Goal: Task Accomplishment & Management: Manage account settings

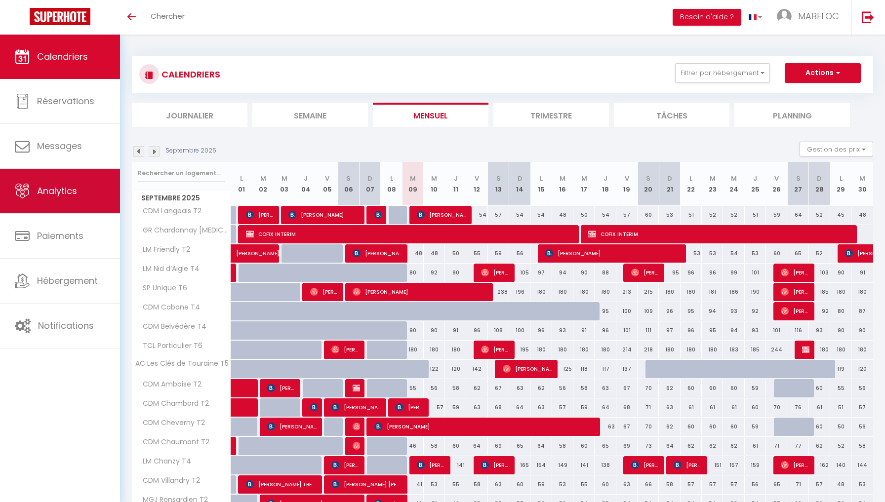
click at [101, 184] on link "Analytics" at bounding box center [60, 191] width 120 height 44
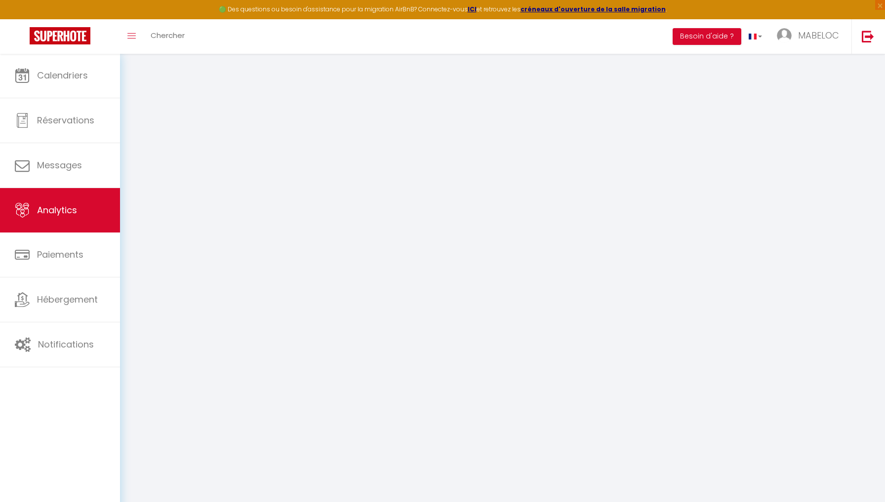
select select "2025"
select select "9"
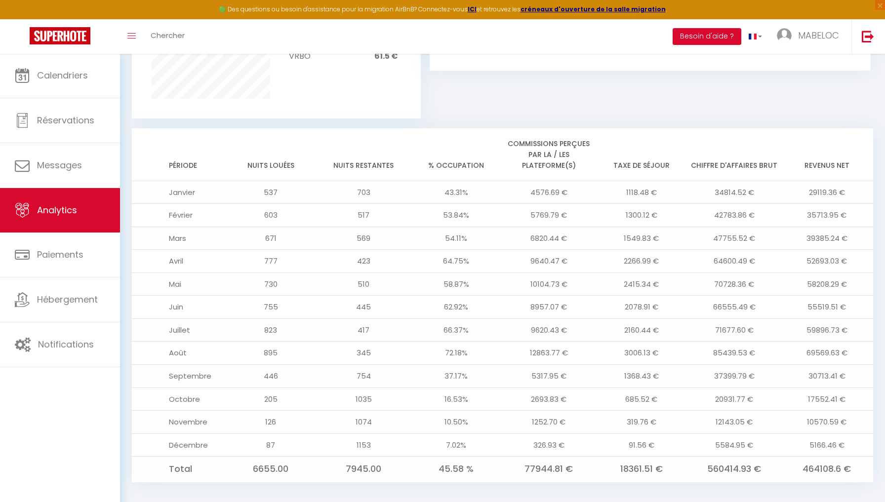
scroll to position [737, 0]
click at [880, 8] on span "×" at bounding box center [880, 5] width 10 height 10
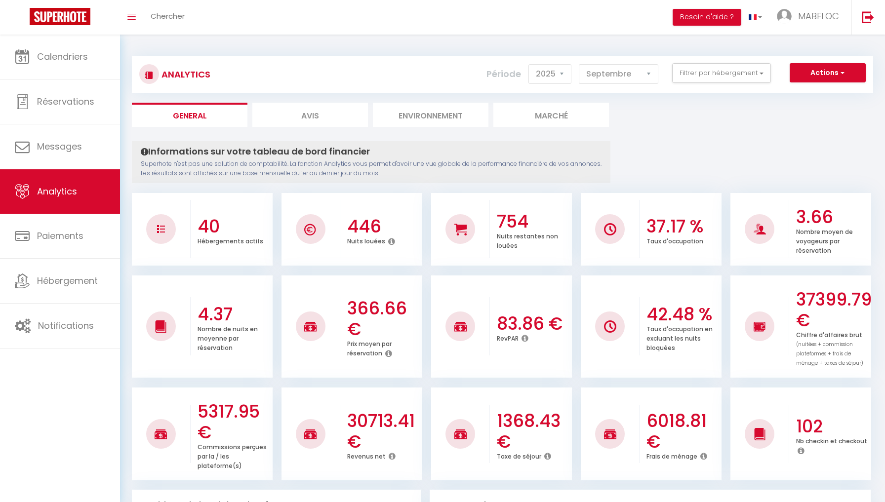
scroll to position [0, 0]
click at [716, 79] on button "Filtrer par hébergement" at bounding box center [721, 73] width 99 height 20
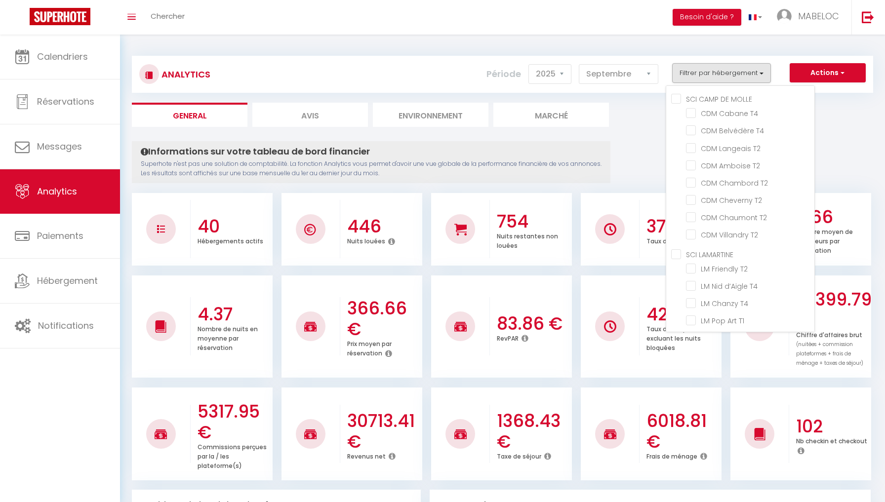
click at [631, 125] on ul "General Avis Environnement Marché" at bounding box center [502, 115] width 741 height 24
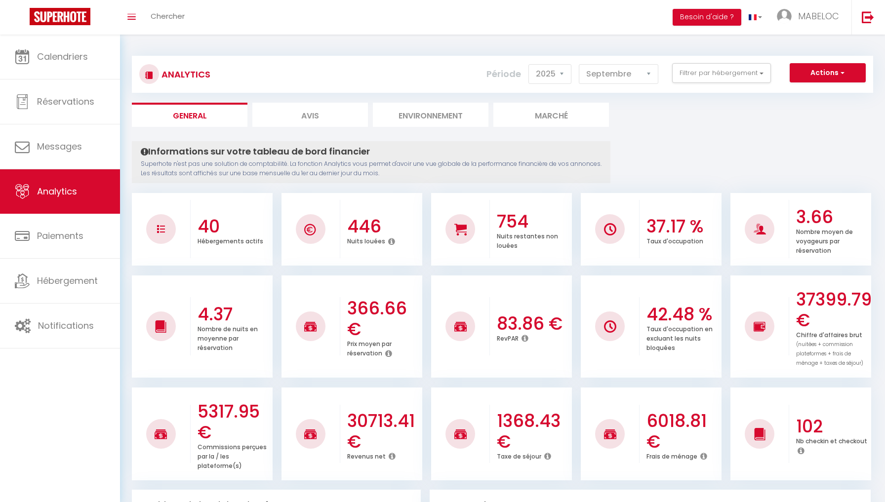
click at [825, 80] on button "Actions" at bounding box center [828, 73] width 76 height 20
click at [819, 122] on link "Génération SuperExtractor" at bounding box center [802, 120] width 125 height 13
type input "[EMAIL_ADDRESS][DOMAIN_NAME]"
select select
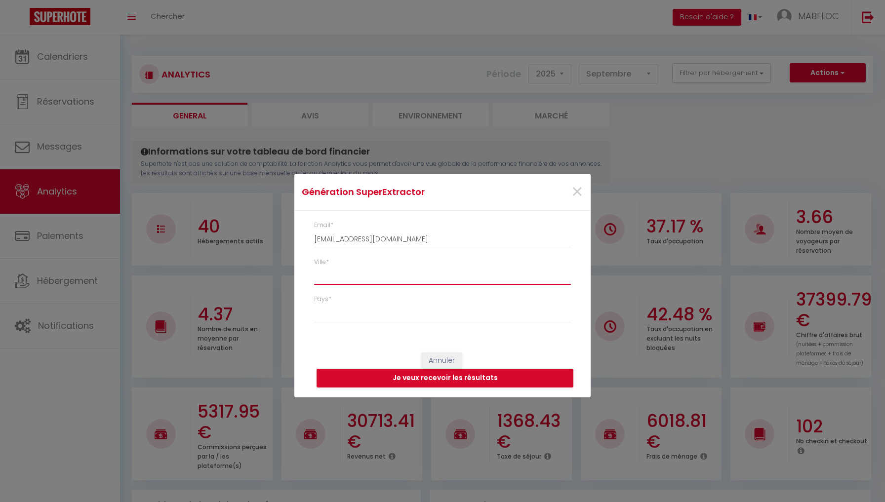
click at [430, 282] on input "Ville *" at bounding box center [442, 276] width 257 height 18
click at [580, 194] on span "×" at bounding box center [577, 192] width 12 height 30
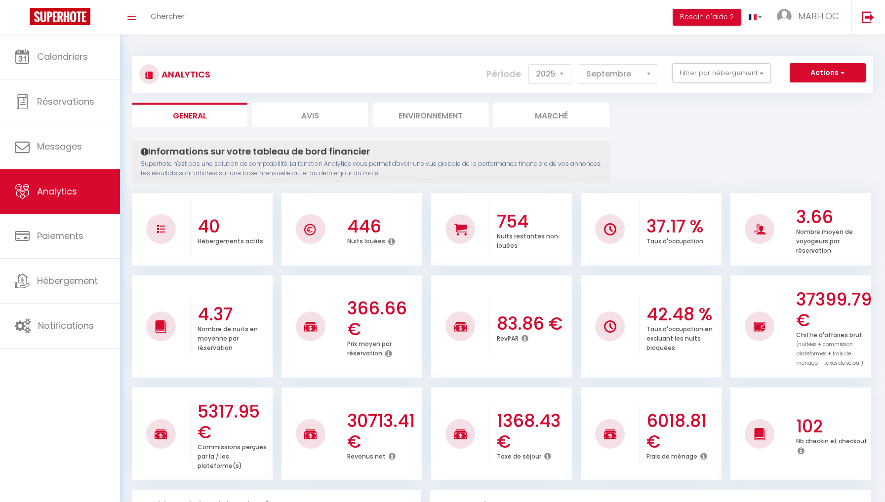
click at [837, 71] on button "Actions" at bounding box center [828, 73] width 76 height 20
click at [810, 96] on link "Génération SuperConciergerie" at bounding box center [802, 94] width 125 height 13
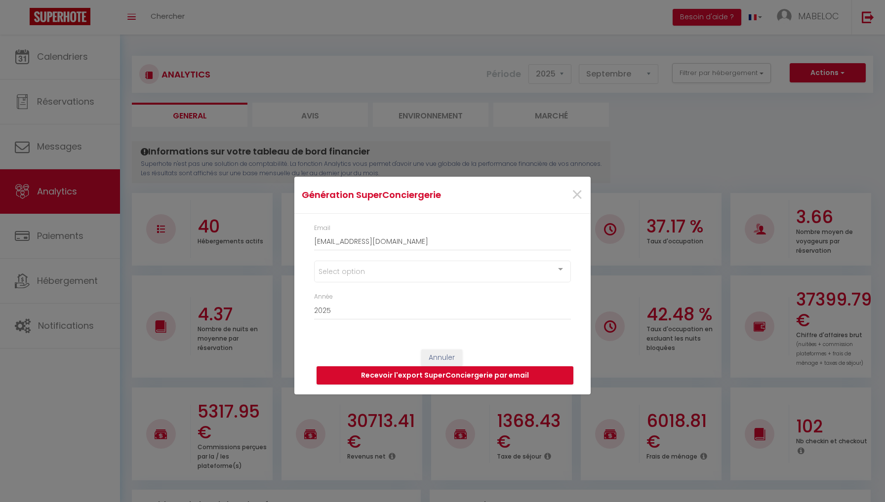
click at [499, 269] on div "Select option" at bounding box center [442, 272] width 257 height 22
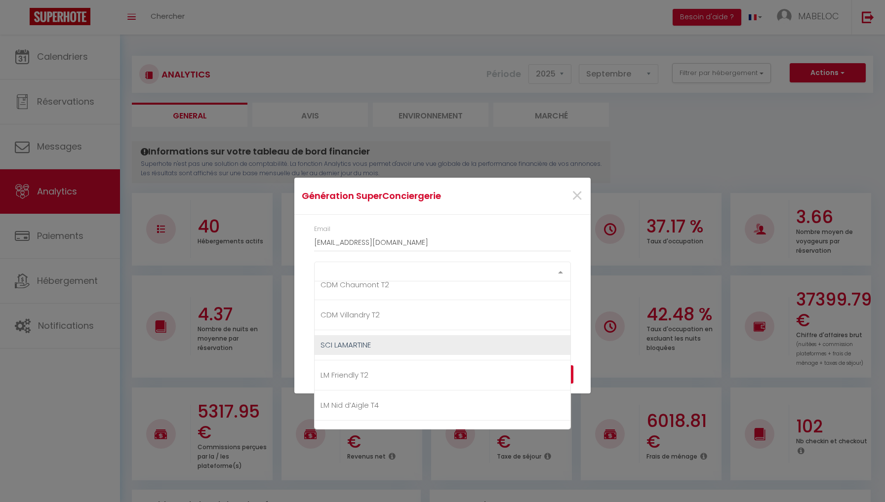
scroll to position [343, 0]
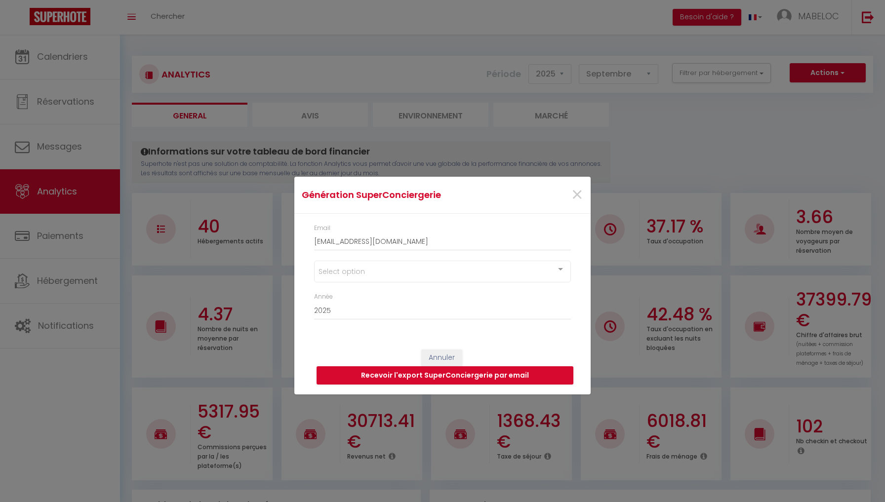
click at [579, 214] on form "Génération SuperConciergerie × Email contact@mabeloc.fr Select option SCI CAMP …" at bounding box center [442, 286] width 296 height 218
click at [480, 271] on div "Select option" at bounding box center [442, 272] width 257 height 22
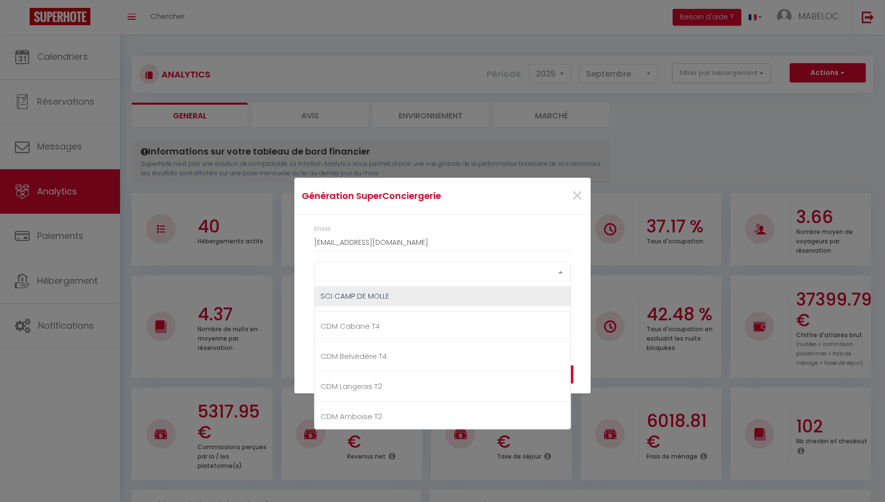
scroll to position [0, 0]
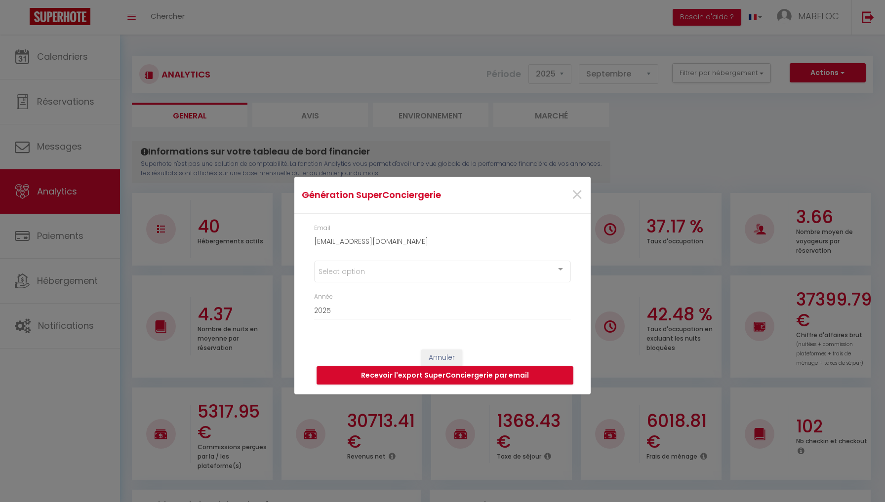
click at [577, 245] on div "Email contact@mabeloc.fr" at bounding box center [443, 242] width 270 height 37
click at [585, 259] on div "Email contact@mabeloc.fr Select option SCI CAMP DE MOLLE CDM Cabane T4 CDM Belv…" at bounding box center [442, 277] width 296 height 126
click at [576, 192] on span "×" at bounding box center [577, 195] width 12 height 30
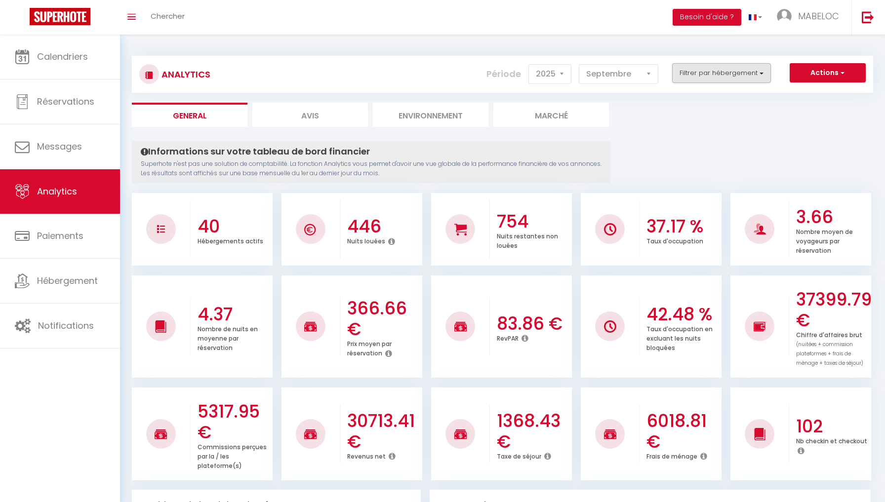
click at [724, 76] on button "Filtrer par hébergement" at bounding box center [721, 73] width 99 height 20
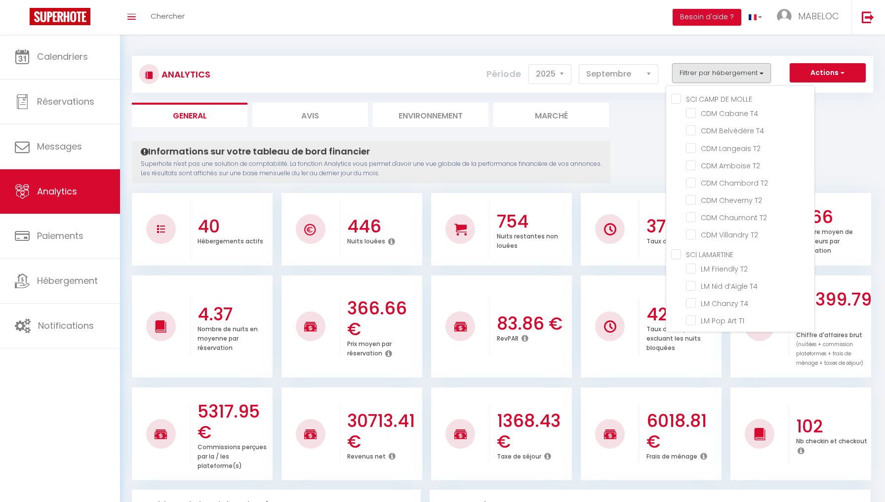
click at [839, 71] on span "button" at bounding box center [842, 73] width 6 height 10
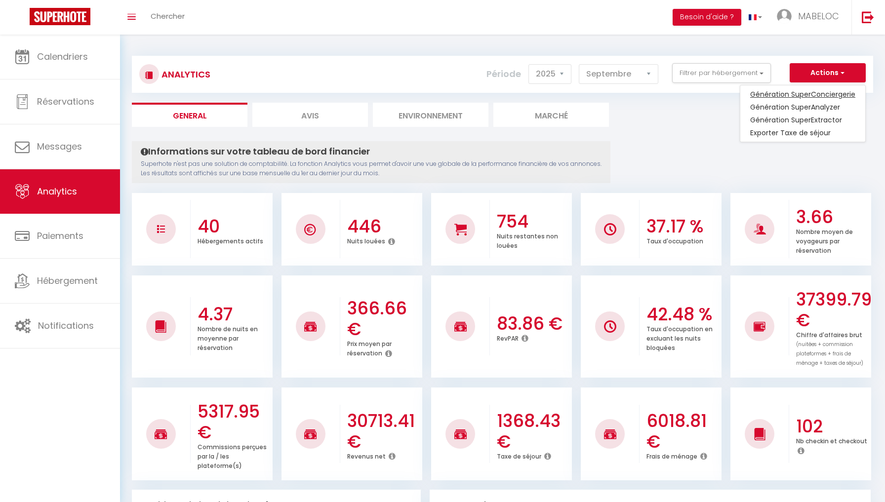
click at [805, 92] on link "Génération SuperConciergerie" at bounding box center [802, 94] width 125 height 13
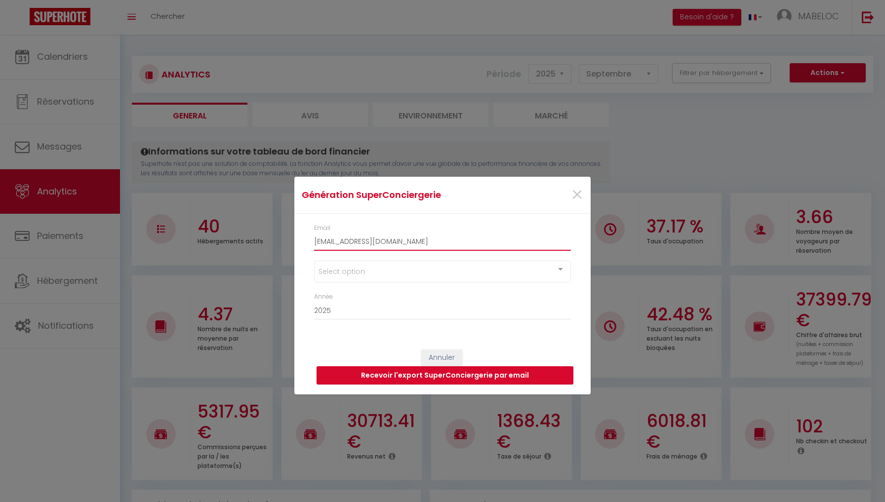
click at [518, 242] on input "[EMAIL_ADDRESS][DOMAIN_NAME]" at bounding box center [442, 242] width 257 height 18
click at [584, 191] on div "×" at bounding box center [540, 195] width 98 height 22
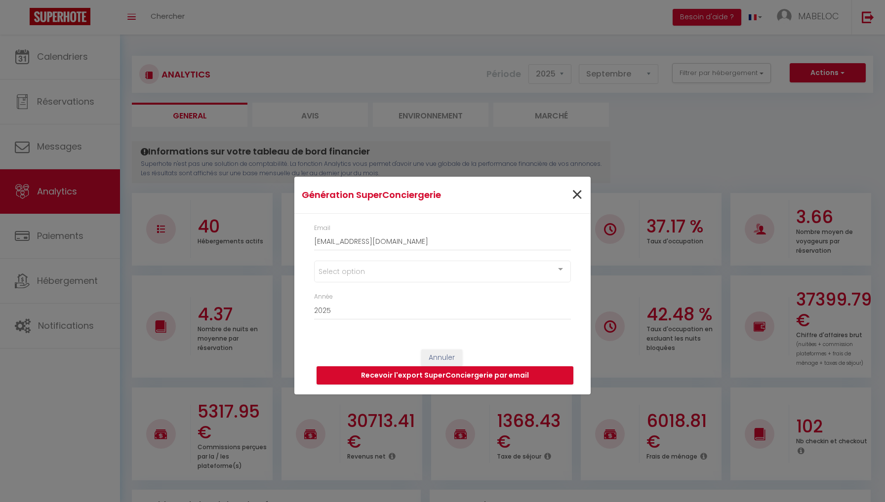
click at [573, 191] on span "×" at bounding box center [577, 195] width 12 height 30
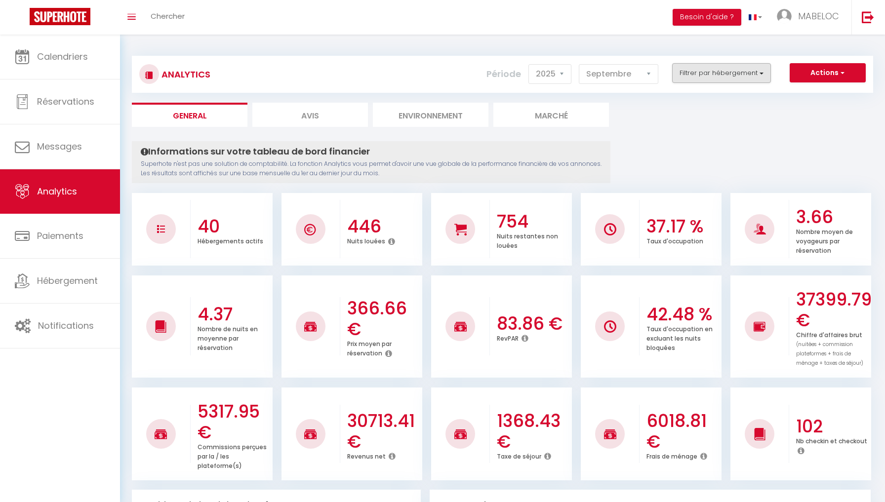
click at [701, 73] on button "Filtrer par hébergement" at bounding box center [721, 73] width 99 height 20
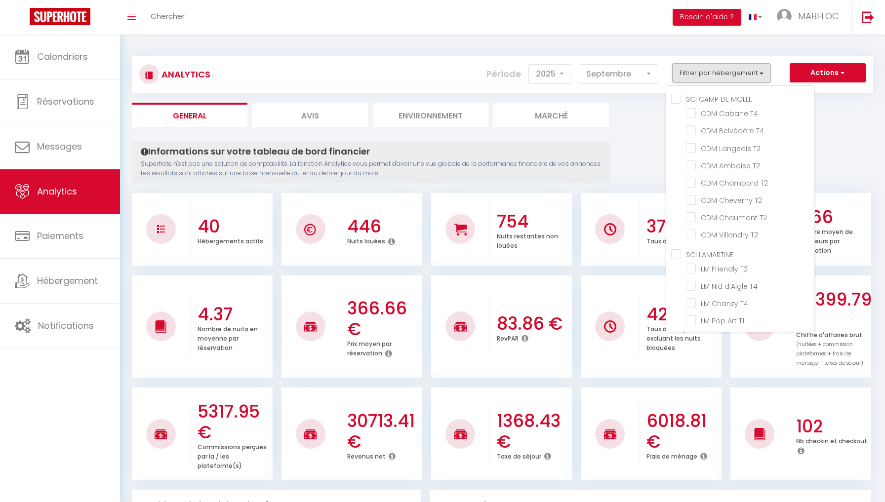
click at [722, 72] on button "Filtrer par hébergement" at bounding box center [721, 73] width 99 height 20
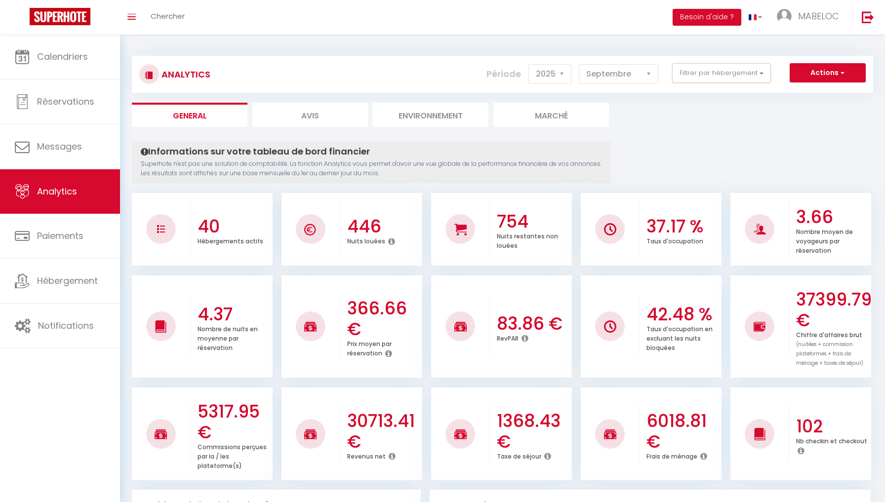
click at [824, 75] on button "Actions" at bounding box center [828, 73] width 76 height 20
click at [809, 92] on link "Génération SuperConciergerie" at bounding box center [802, 94] width 125 height 13
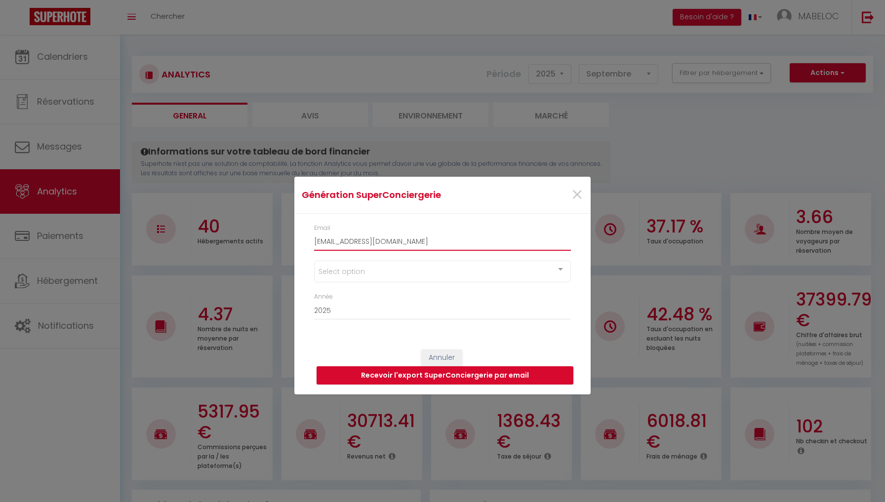
click at [411, 239] on input "[EMAIL_ADDRESS][DOMAIN_NAME]" at bounding box center [442, 242] width 257 height 18
type input "S"
type input "sarlmabeloc@gmail.com"
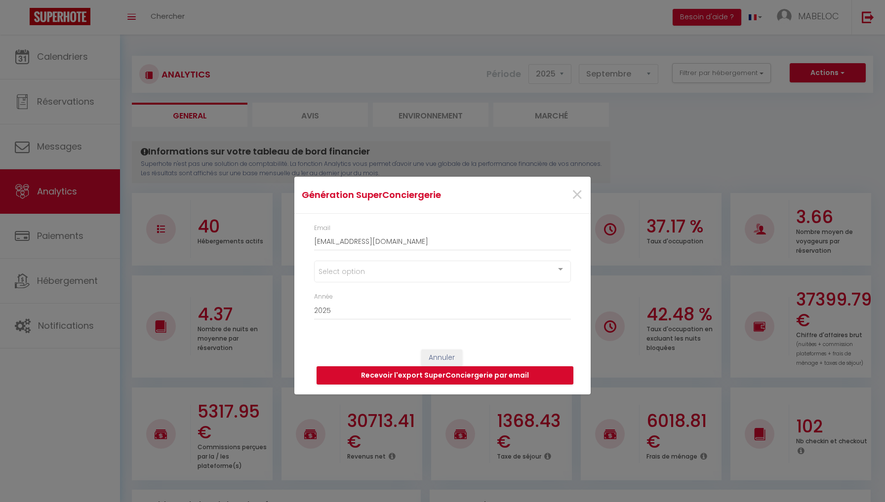
click at [391, 274] on div "Select option" at bounding box center [442, 272] width 257 height 22
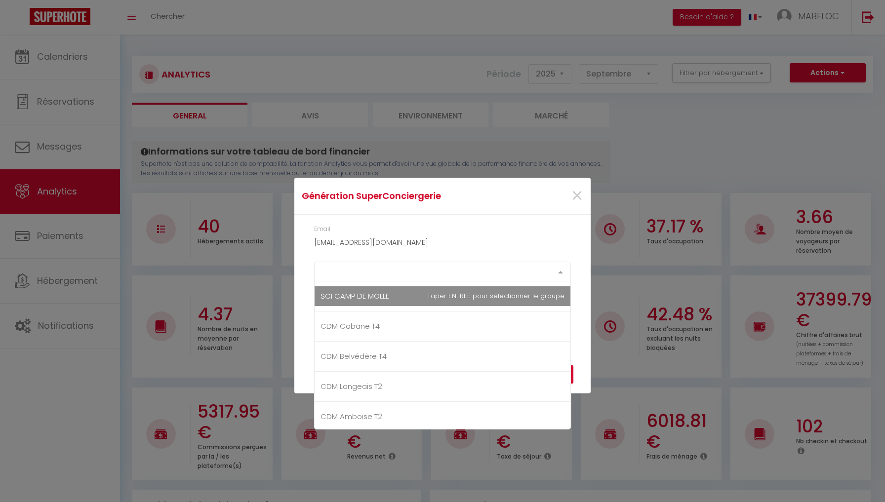
click at [578, 293] on div "Email sarlmabeloc@gmail.com Select option SCI CAMP DE MOLLE CDM Cabane T4 CDM B…" at bounding box center [442, 277] width 296 height 124
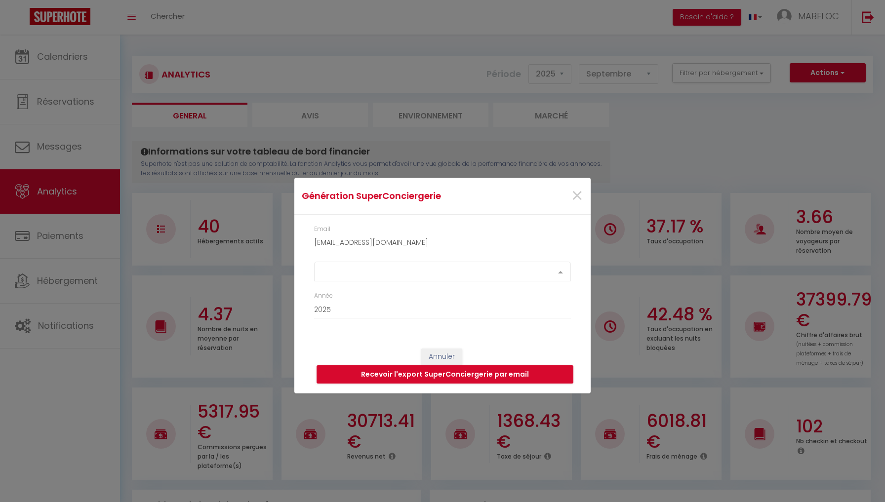
click at [563, 269] on div at bounding box center [561, 271] width 20 height 19
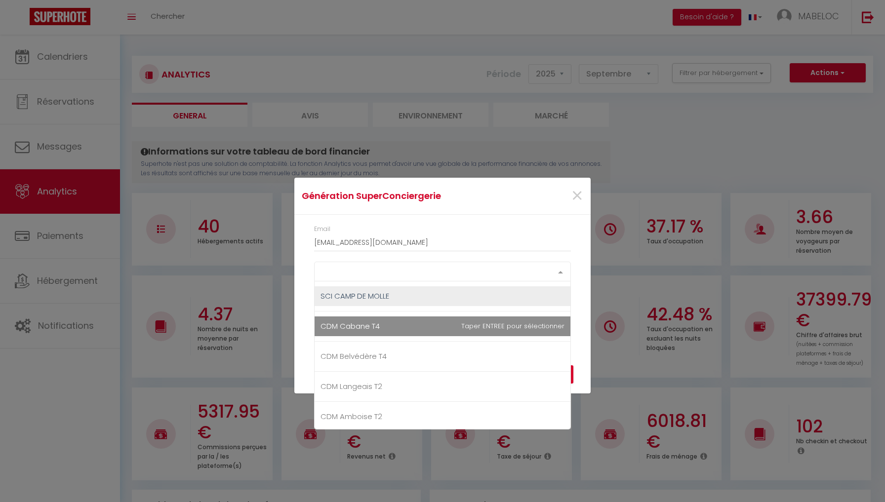
click at [582, 262] on div "Email sarlmabeloc@gmail.com Select option SCI CAMP DE MOLLE CDM Cabane T4 CDM B…" at bounding box center [442, 277] width 296 height 124
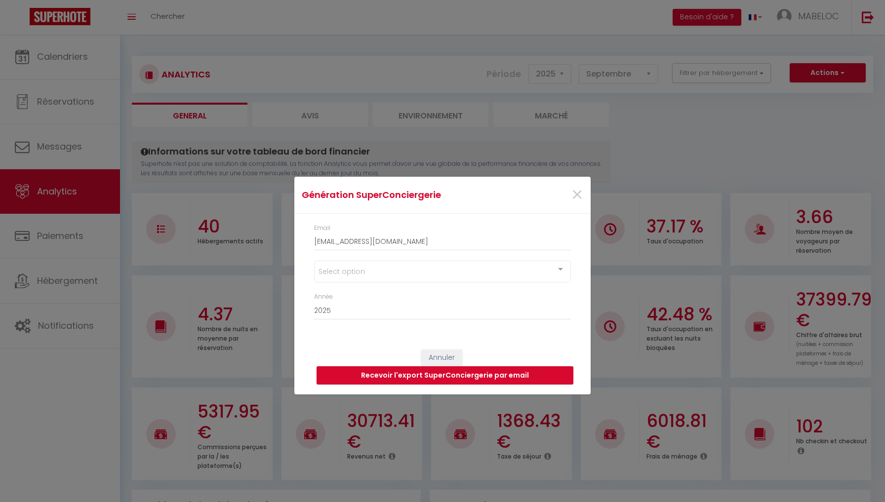
click at [449, 43] on div "Génération SuperConciergerie × Email sarlmabeloc@gmail.com Select option SCI CA…" at bounding box center [442, 251] width 296 height 502
click at [575, 196] on span "×" at bounding box center [577, 195] width 12 height 30
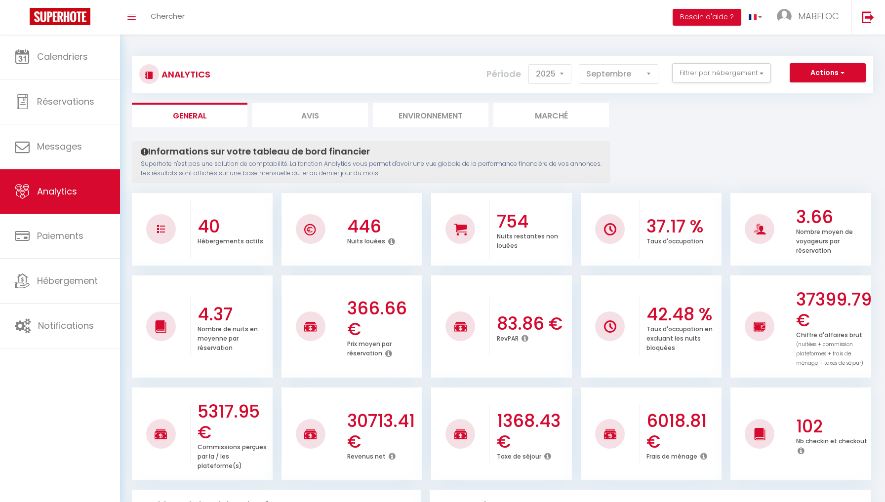
click at [352, 30] on div "Toggle menubar Chercher BUTTON Besoin d'aide ? MABELOC Paramètres Équipe" at bounding box center [475, 17] width 806 height 35
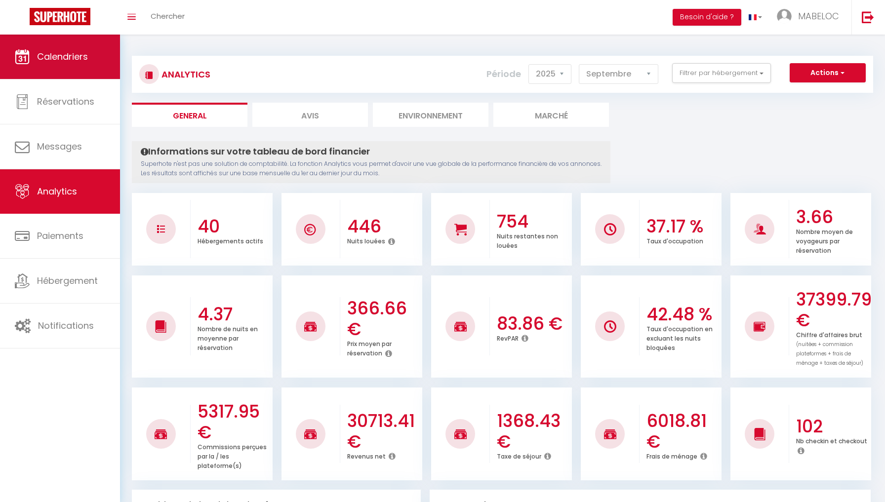
click at [101, 54] on link "Calendriers" at bounding box center [60, 57] width 120 height 44
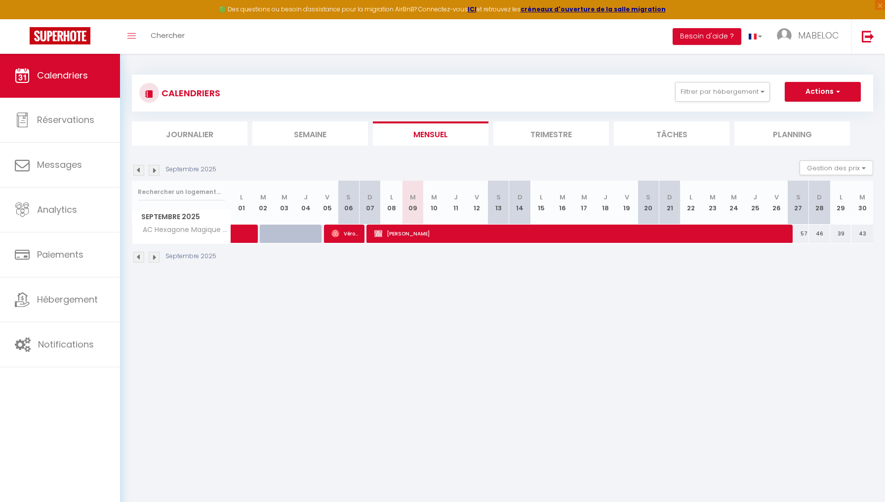
click at [472, 9] on div "🟢 Des questions ou besoin d'assistance pour la migration AirBnB? Connectez-vous…" at bounding box center [442, 9] width 885 height 19
click at [477, 9] on strong "ICI" at bounding box center [472, 9] width 9 height 8
click at [80, 36] on img at bounding box center [60, 35] width 61 height 17
click at [693, 39] on button "Besoin d'aide ?" at bounding box center [707, 36] width 69 height 17
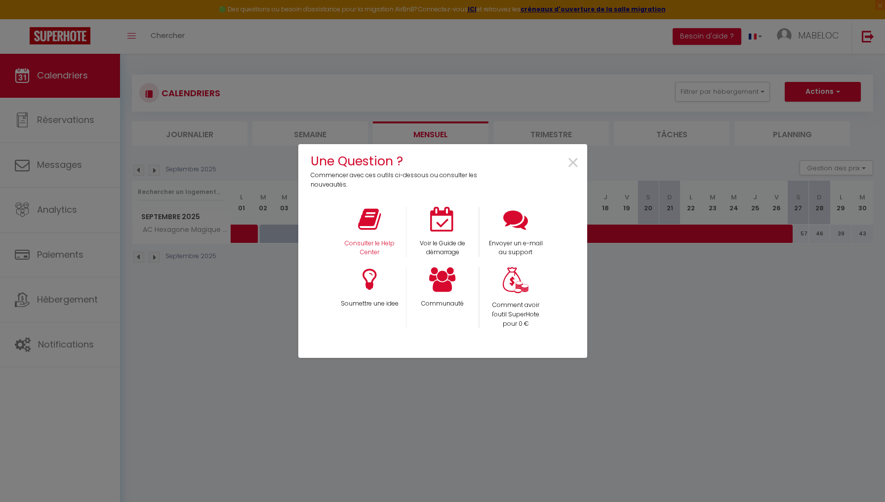
click at [381, 245] on p "Consulter le Help Center" at bounding box center [369, 248] width 60 height 19
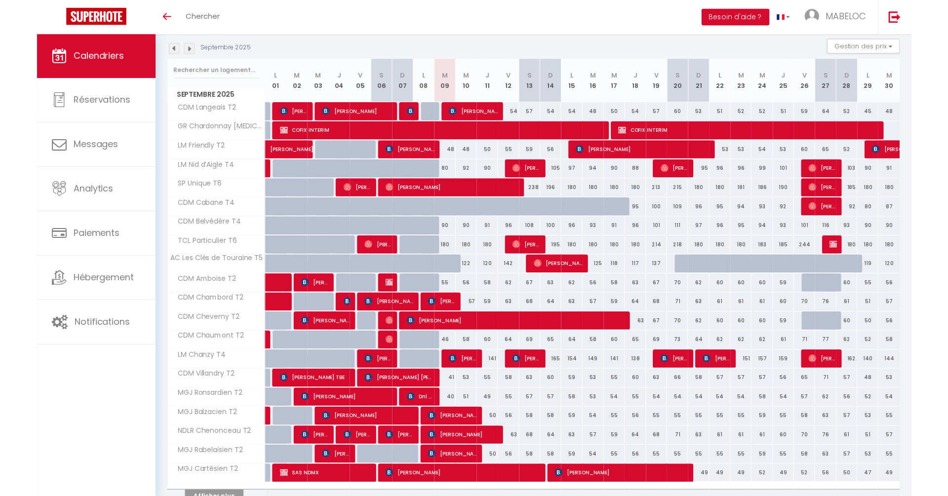
scroll to position [112, 0]
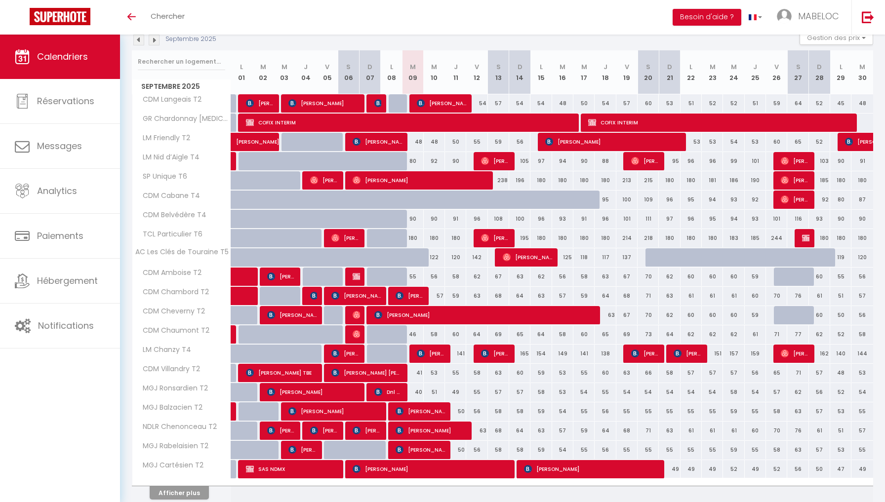
click at [314, 295] on img at bounding box center [314, 296] width 8 height 8
select select "OK"
select select "0"
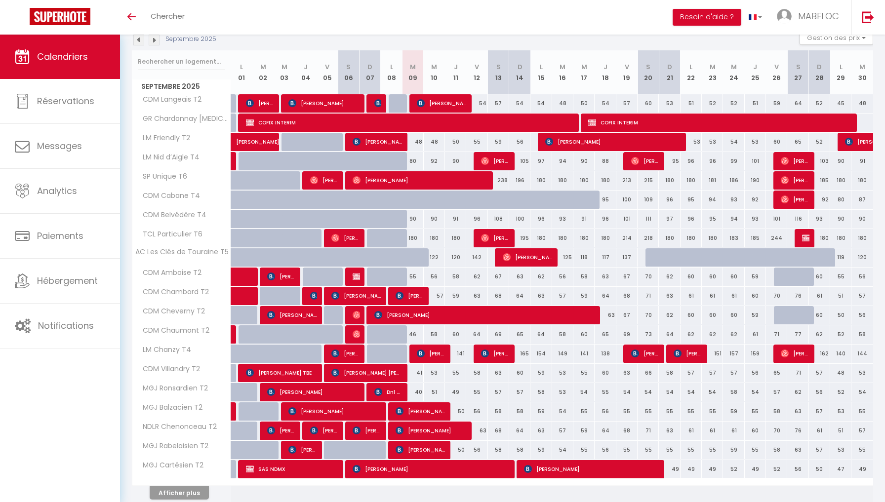
select select "1"
select select
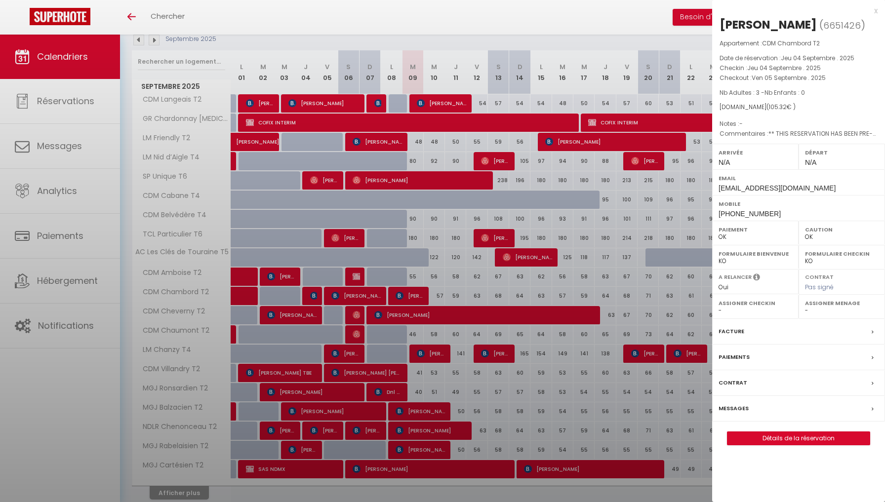
select select "21996"
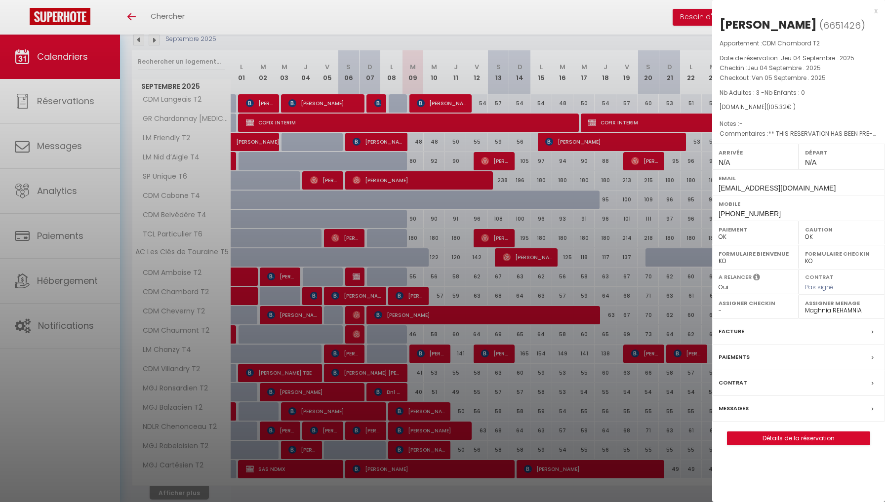
click at [465, 265] on div at bounding box center [442, 251] width 885 height 502
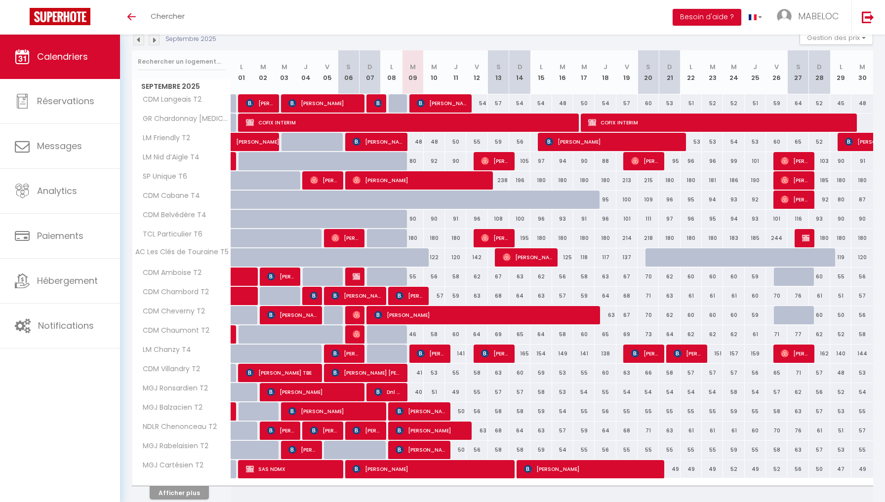
click at [309, 295] on div at bounding box center [312, 296] width 21 height 19
click at [316, 293] on img at bounding box center [314, 296] width 8 height 8
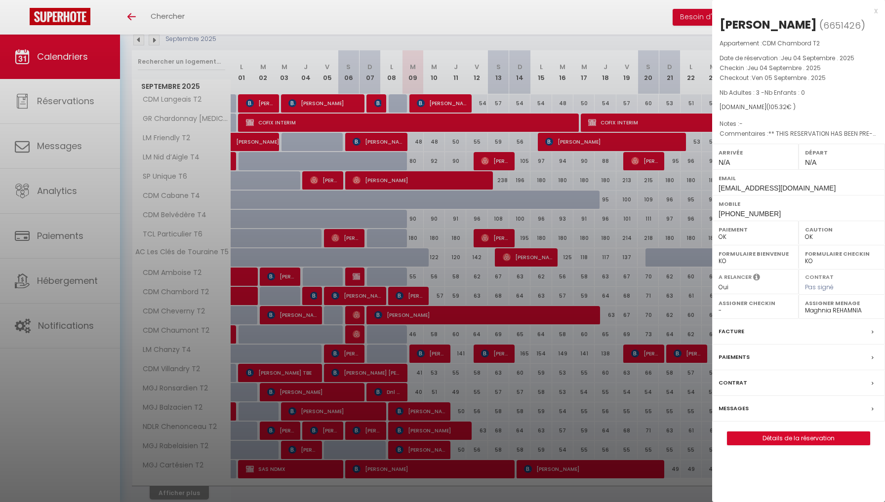
click at [397, 285] on div at bounding box center [442, 251] width 885 height 502
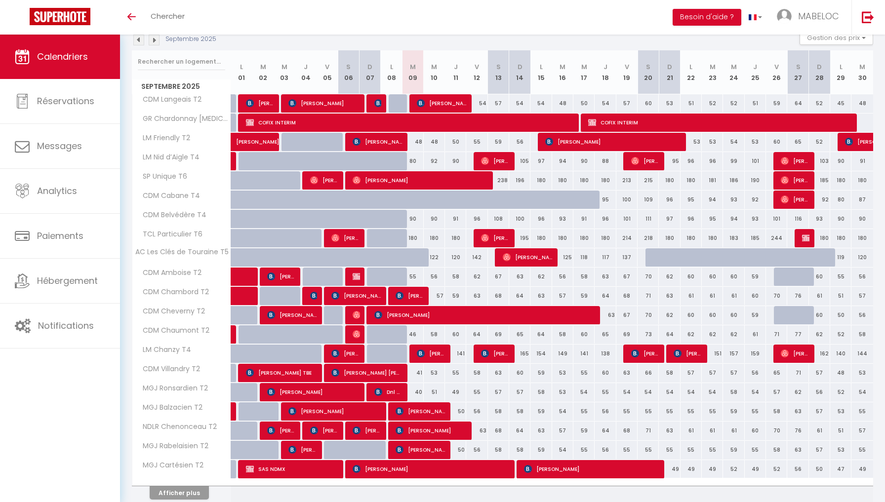
click at [365, 296] on span "[PERSON_NAME]" at bounding box center [355, 295] width 49 height 19
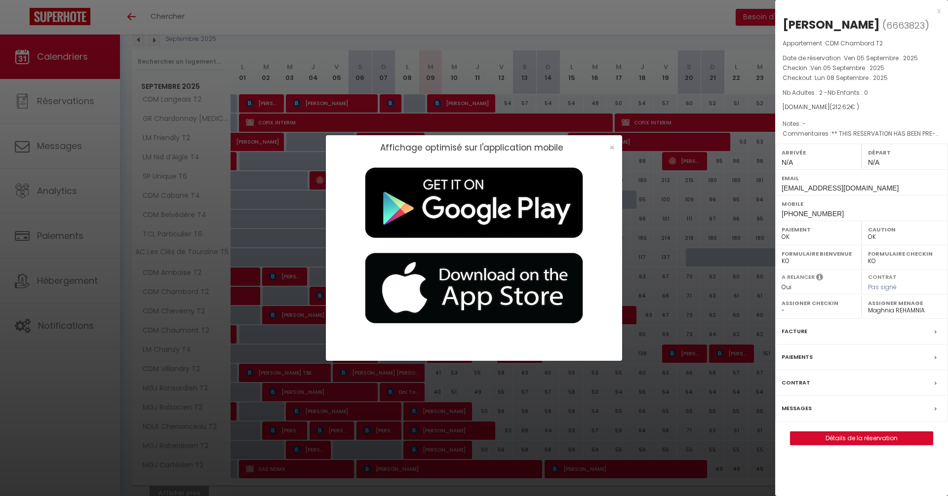
click at [713, 118] on div "Affichage optimisé sur l'application mobile ×" at bounding box center [474, 248] width 948 height 496
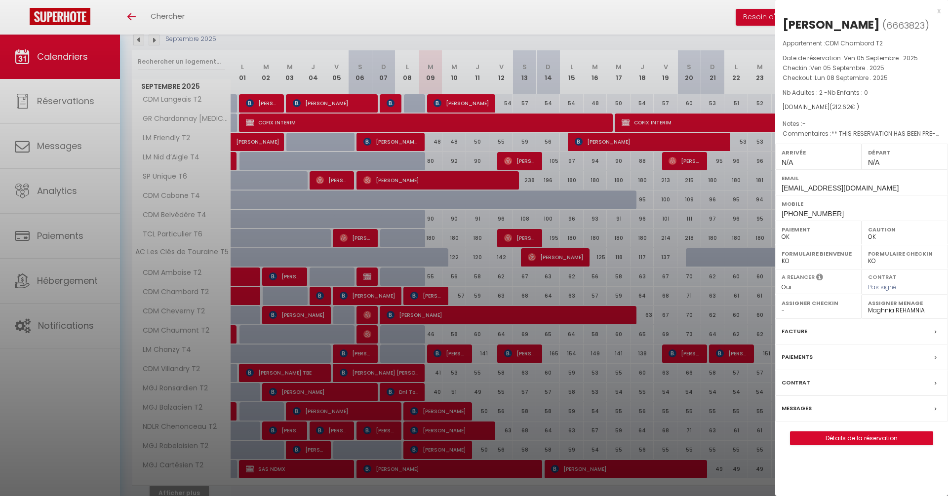
click at [580, 147] on div at bounding box center [474, 248] width 948 height 496
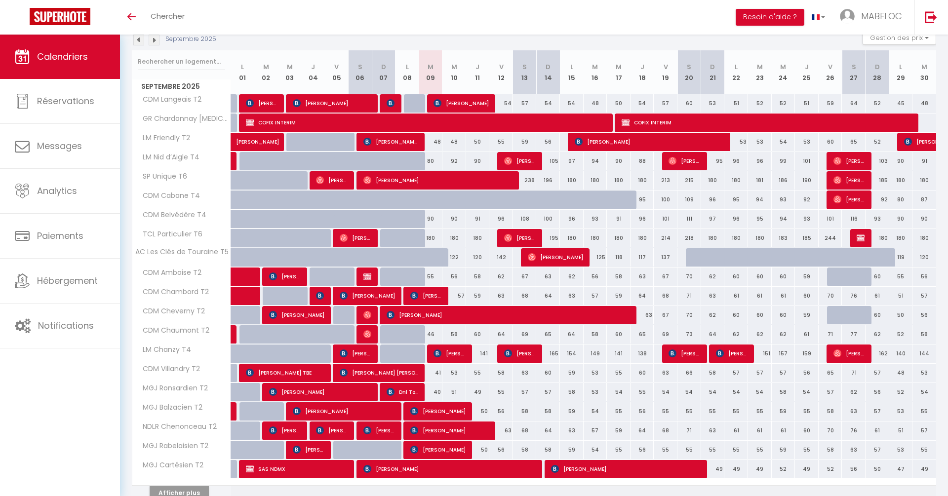
click at [372, 292] on span "[PERSON_NAME]" at bounding box center [367, 295] width 55 height 19
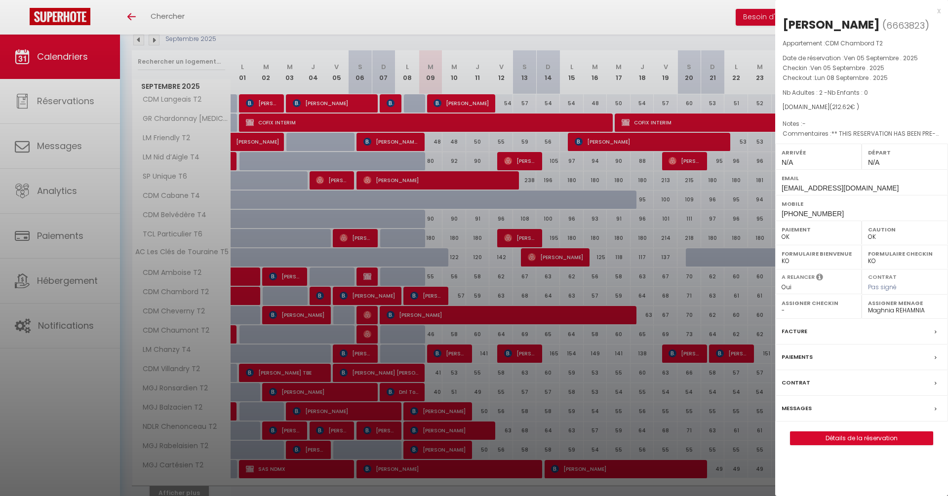
click at [385, 334] on div at bounding box center [474, 248] width 948 height 496
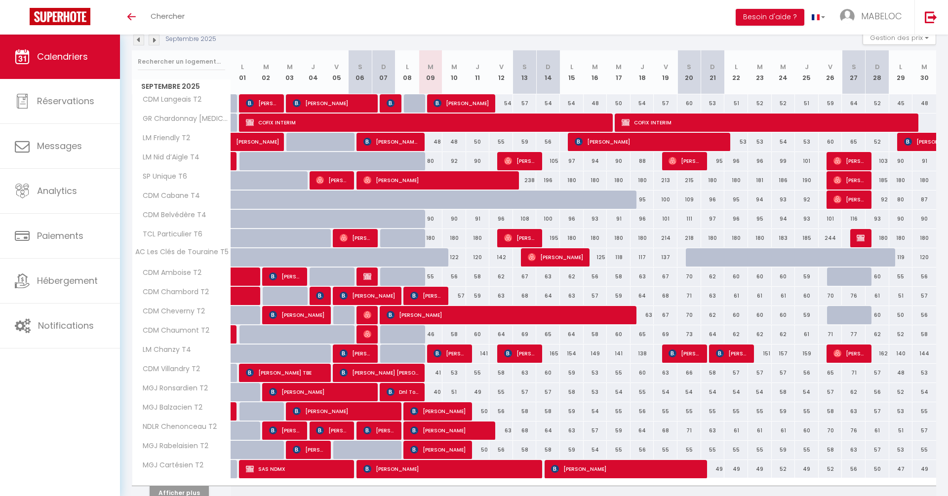
click at [365, 334] on img at bounding box center [367, 334] width 8 height 8
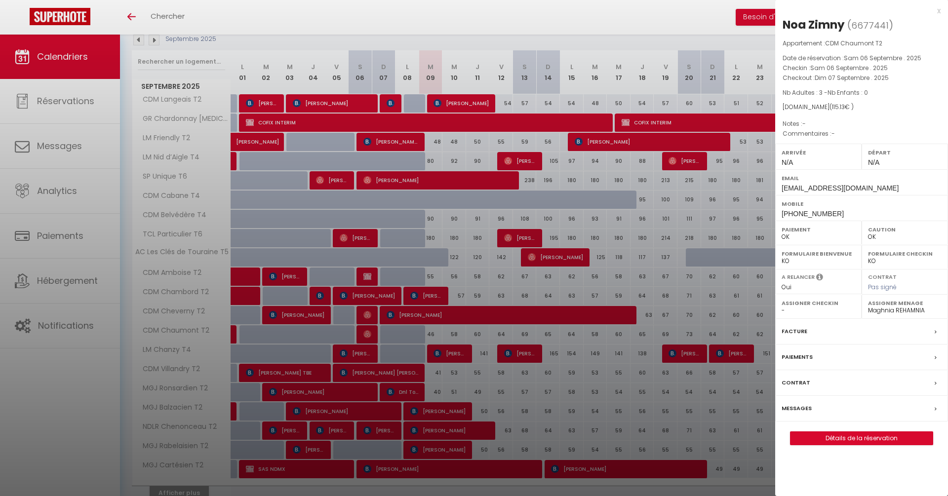
click at [366, 329] on div at bounding box center [474, 248] width 948 height 496
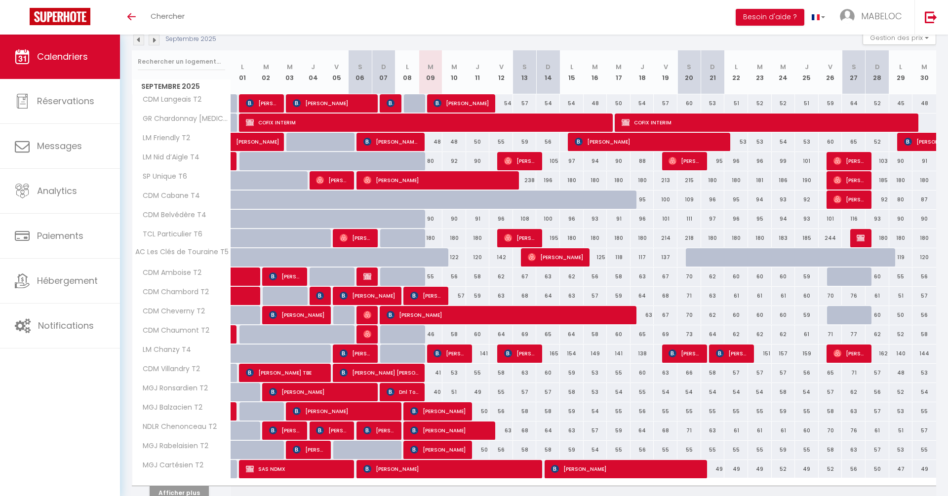
click at [366, 318] on img at bounding box center [367, 315] width 8 height 8
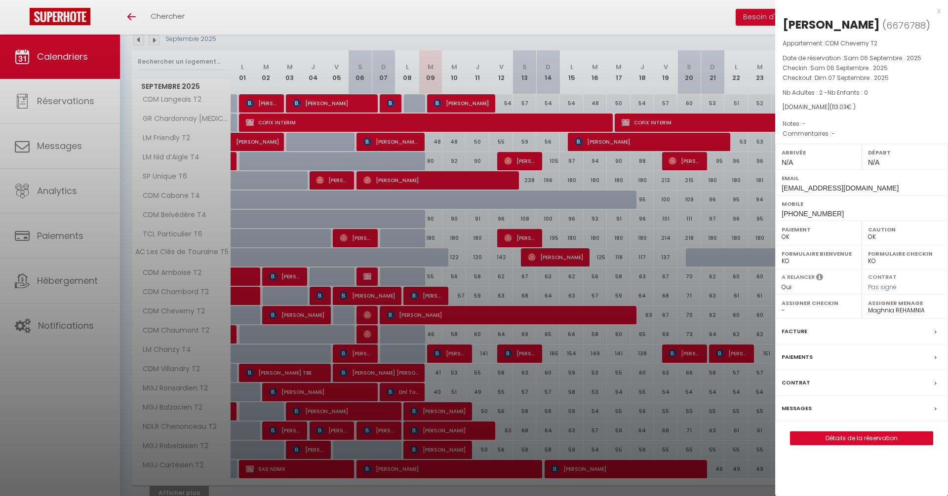
click at [369, 328] on div at bounding box center [474, 248] width 948 height 496
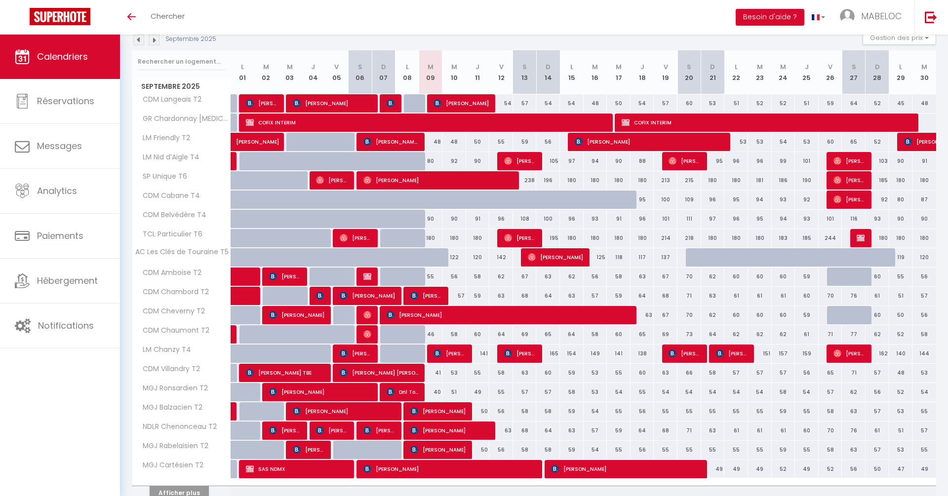
click at [369, 328] on span "Noa Zimny" at bounding box center [367, 334] width 8 height 19
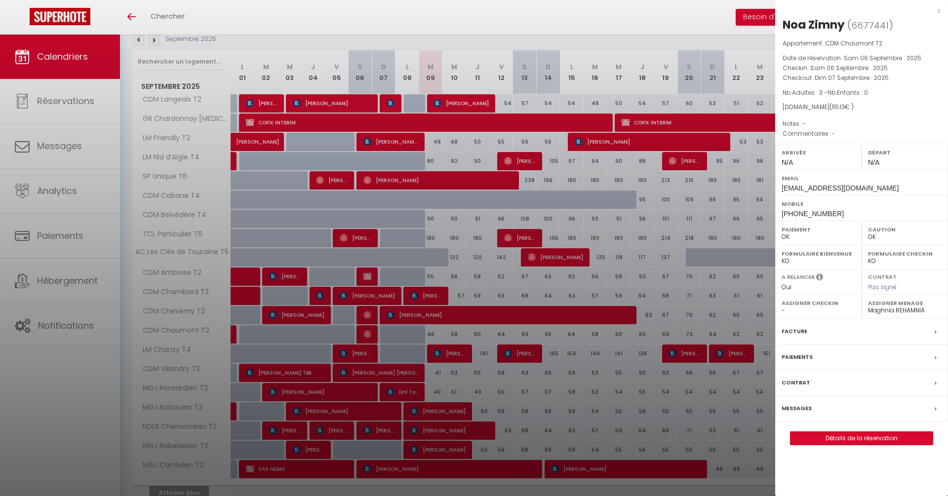
click at [57, 290] on div at bounding box center [474, 248] width 948 height 496
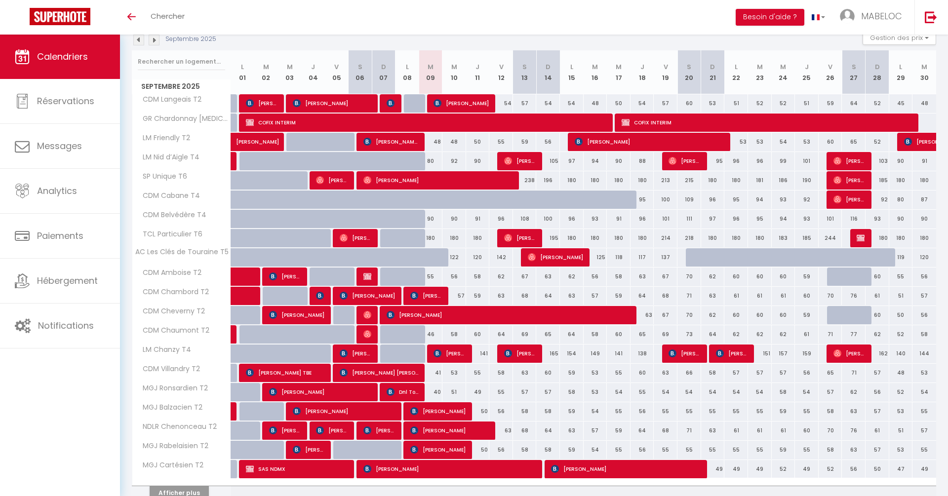
click at [367, 334] on img at bounding box center [367, 334] width 8 height 8
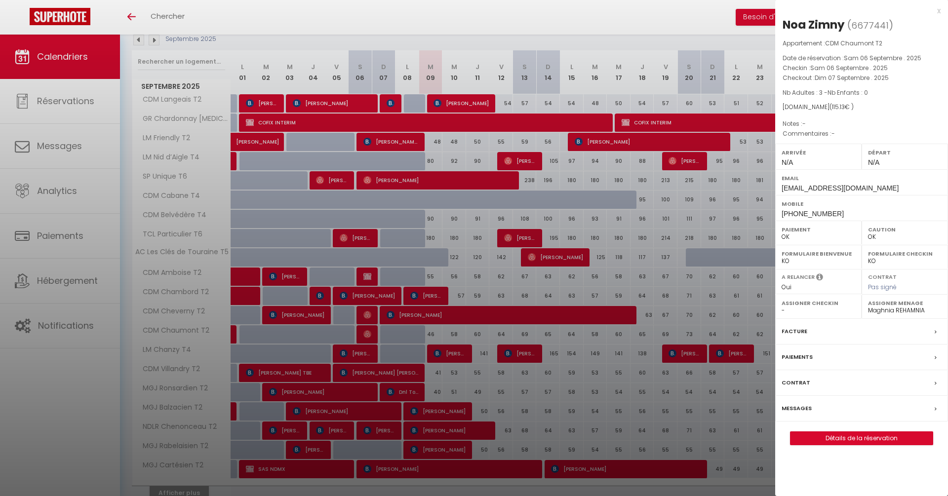
click at [475, 257] on div at bounding box center [474, 248] width 948 height 496
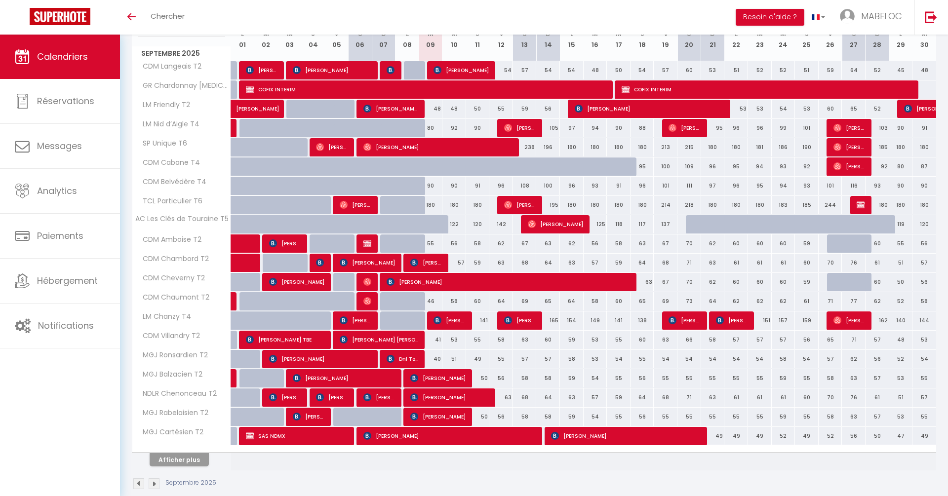
scroll to position [150, 0]
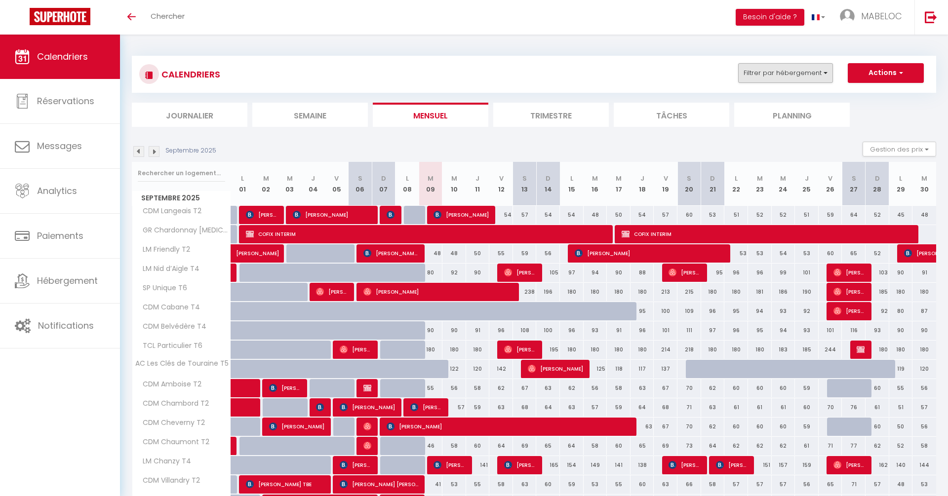
click at [794, 80] on button "Filtrer par hébergement" at bounding box center [785, 73] width 95 height 20
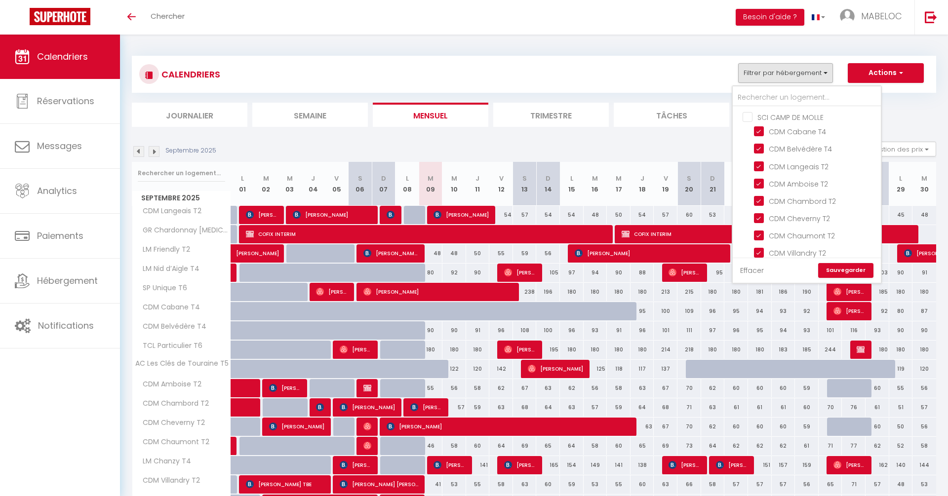
click at [747, 271] on link "Effacer" at bounding box center [752, 270] width 24 height 11
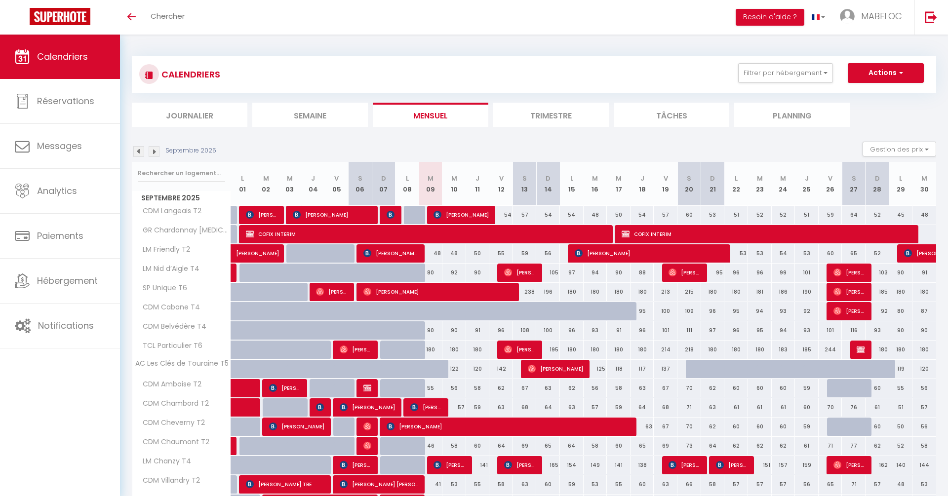
checkbox input "false"
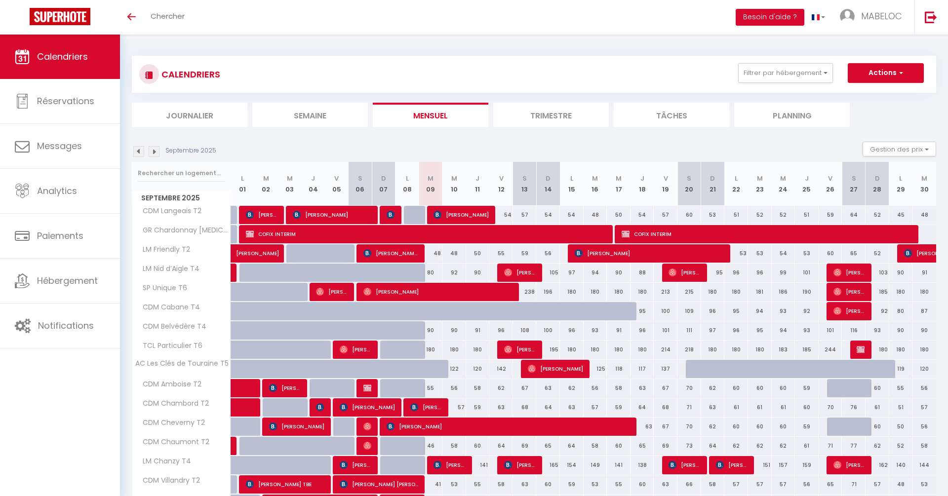
checkbox input "false"
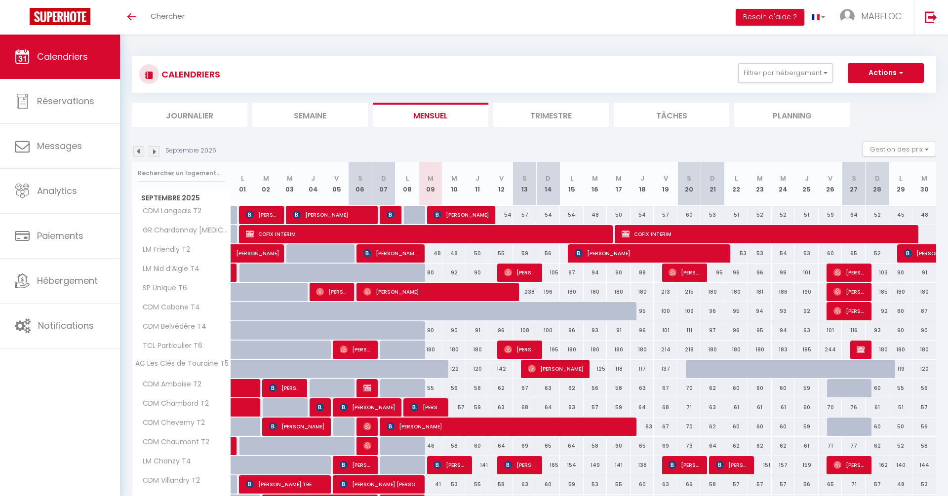
checkbox input "false"
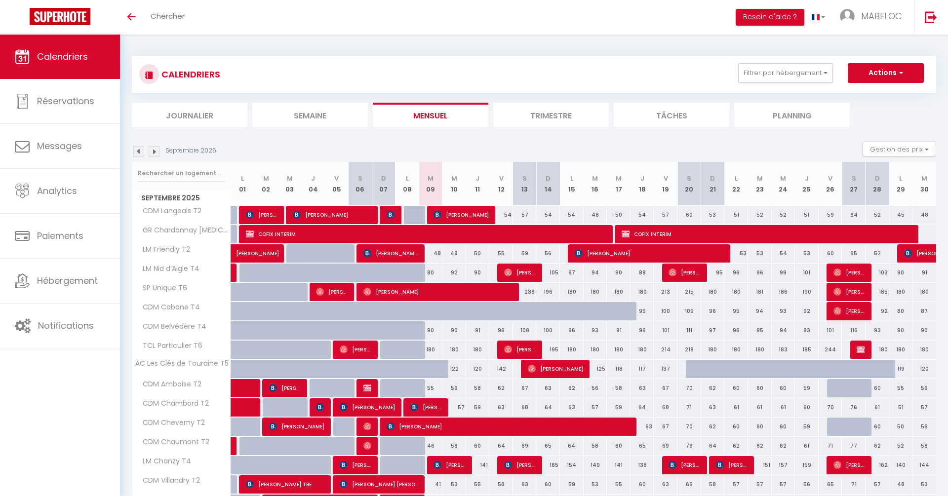
checkbox input "false"
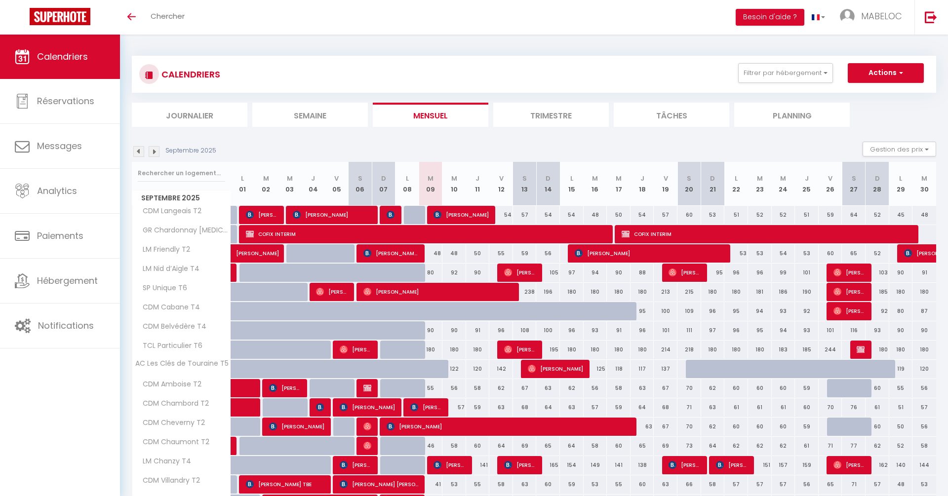
checkbox input "false"
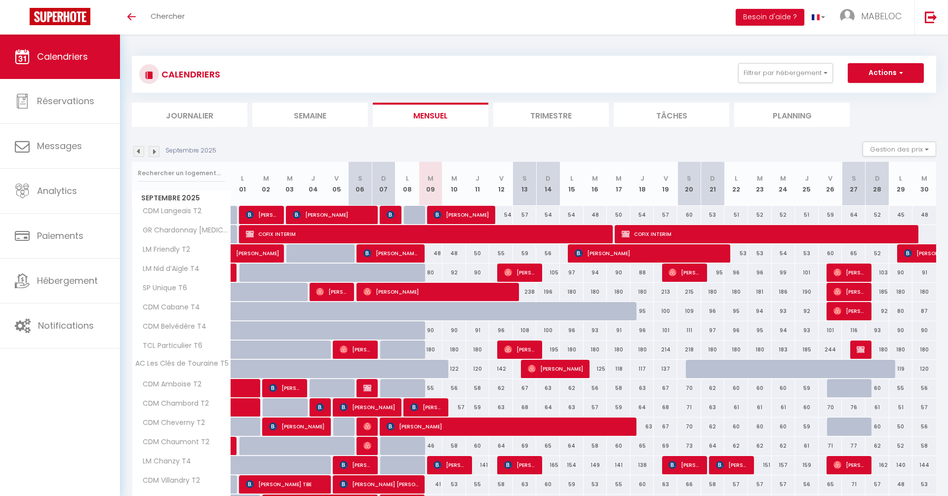
checkbox input "false"
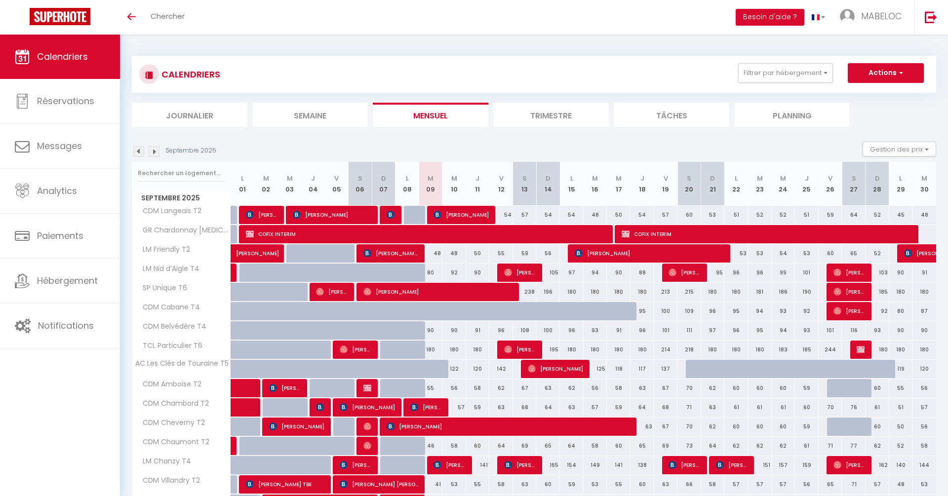
checkbox input "false"
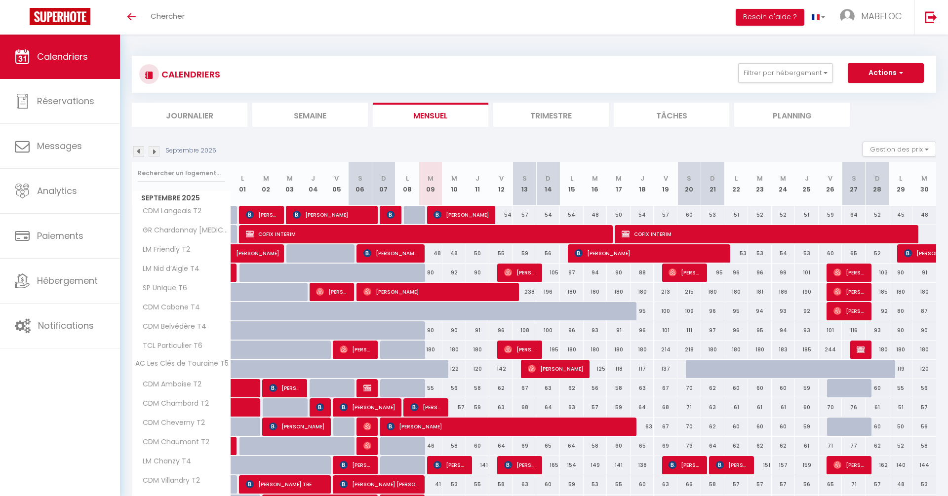
checkbox input "false"
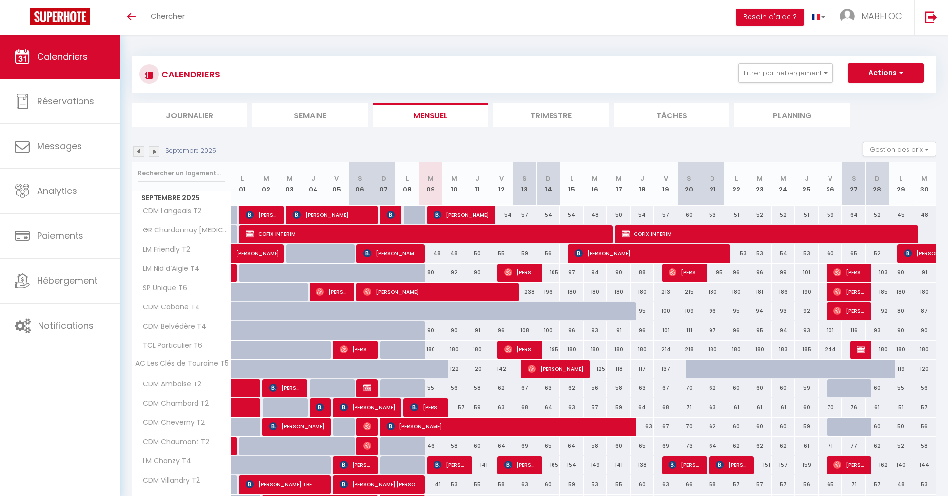
checkbox input "false"
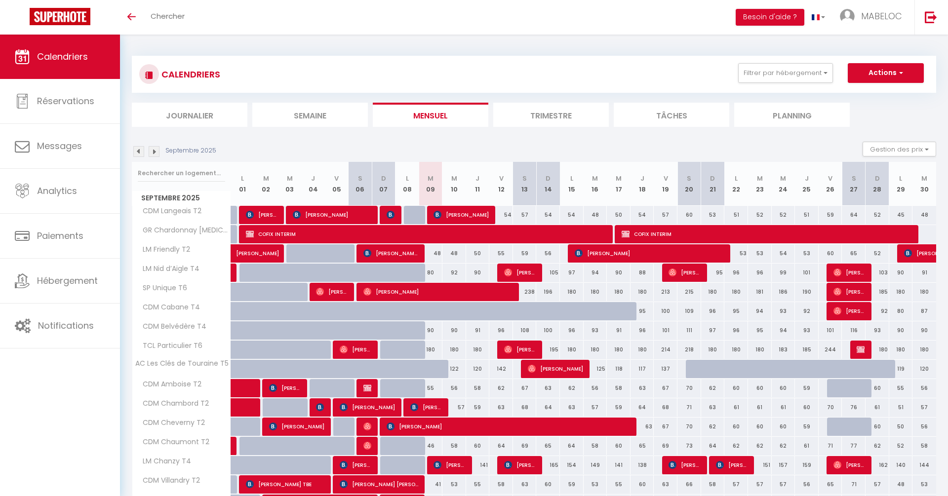
checkbox input "false"
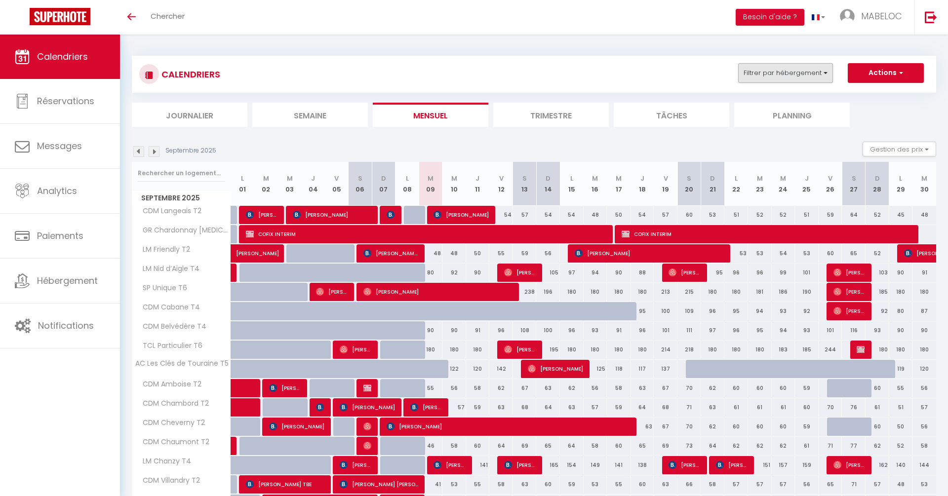
click at [783, 71] on button "Filtrer par hébergement" at bounding box center [785, 73] width 95 height 20
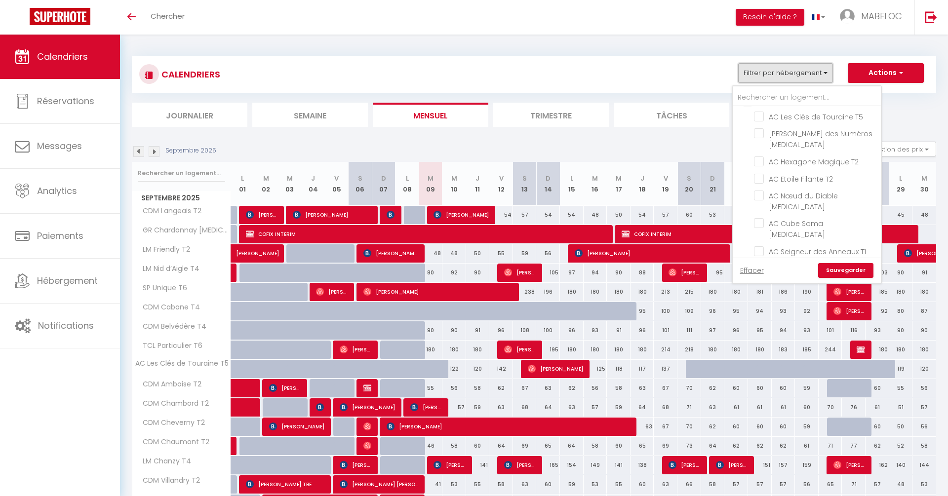
scroll to position [401, 0]
click at [766, 151] on input "AC Hexagone Magique T2" at bounding box center [815, 156] width 123 height 10
checkbox input "true"
checkbox input "false"
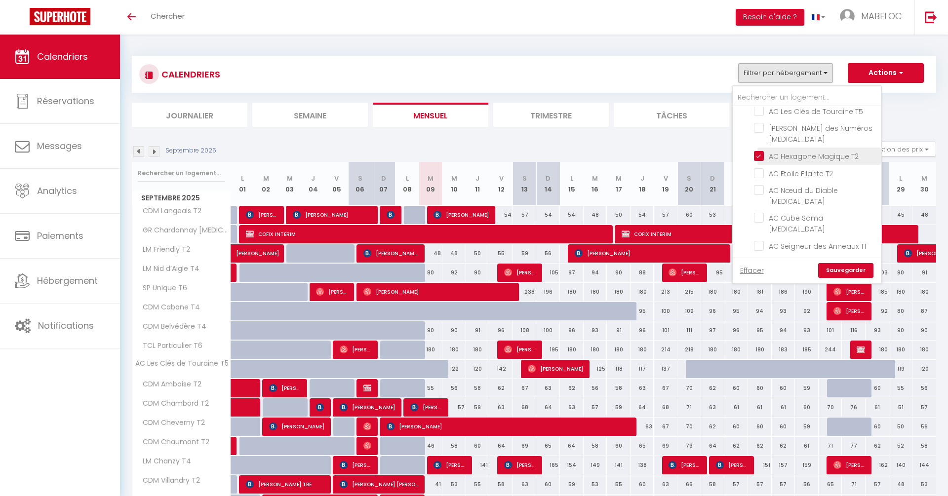
checkbox input "false"
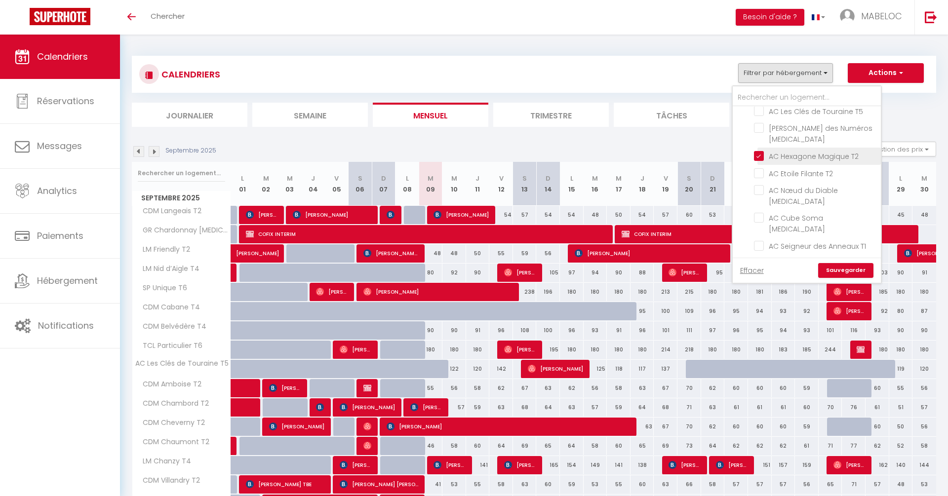
checkbox input "false"
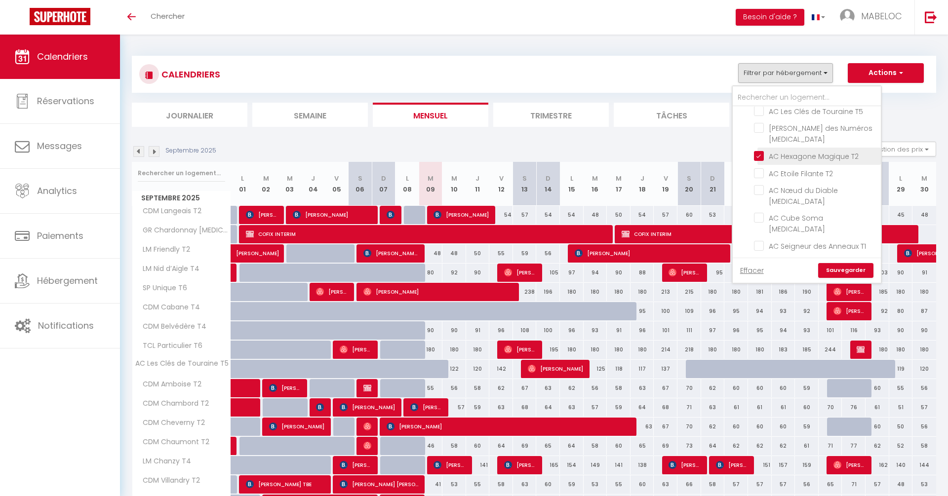
checkbox input "false"
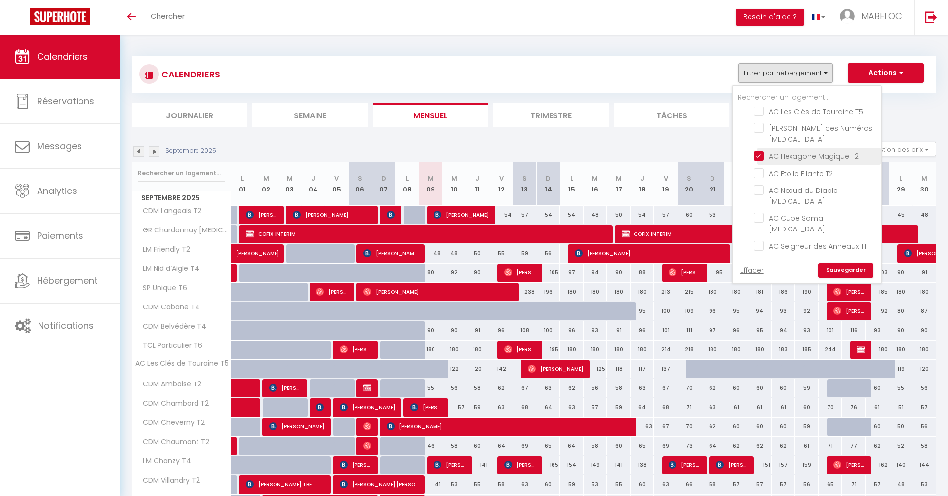
checkbox input "false"
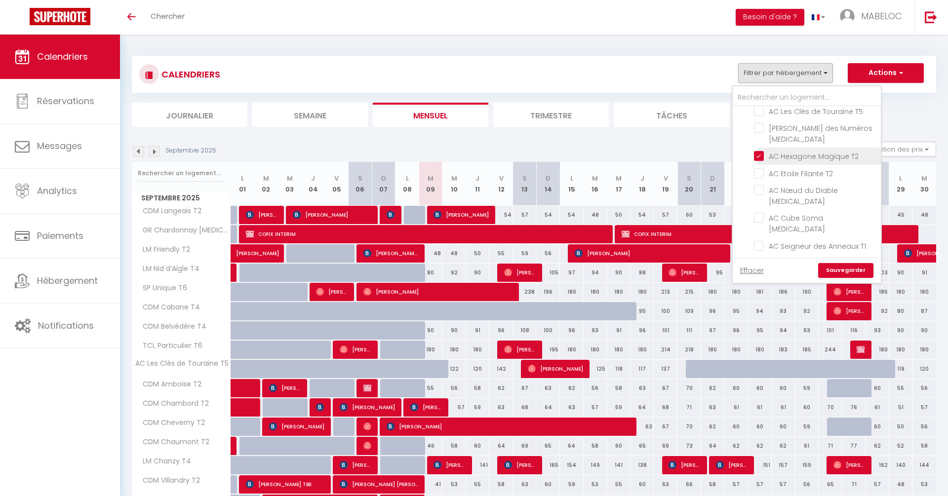
checkbox input "false"
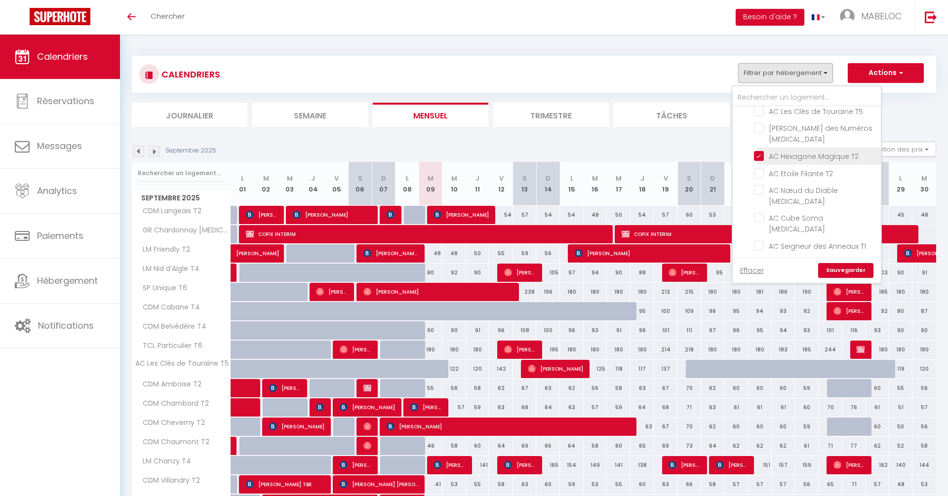
checkbox input "false"
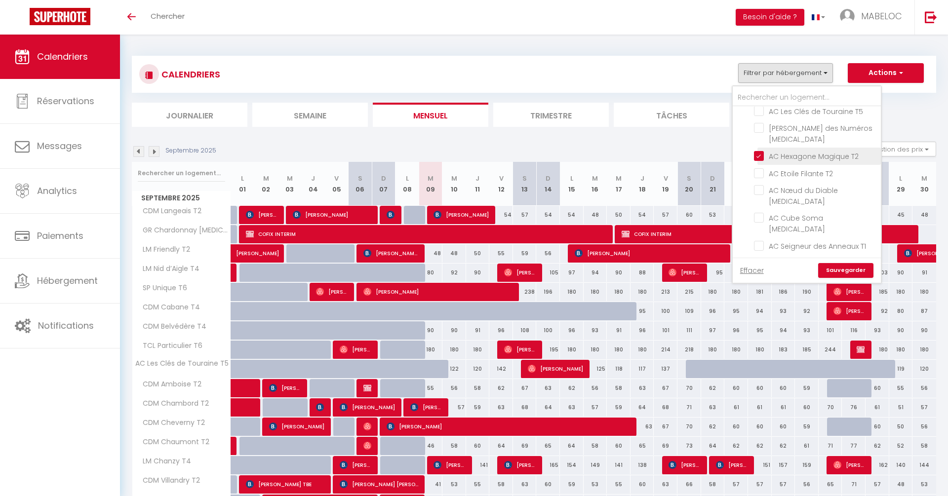
checkbox input "false"
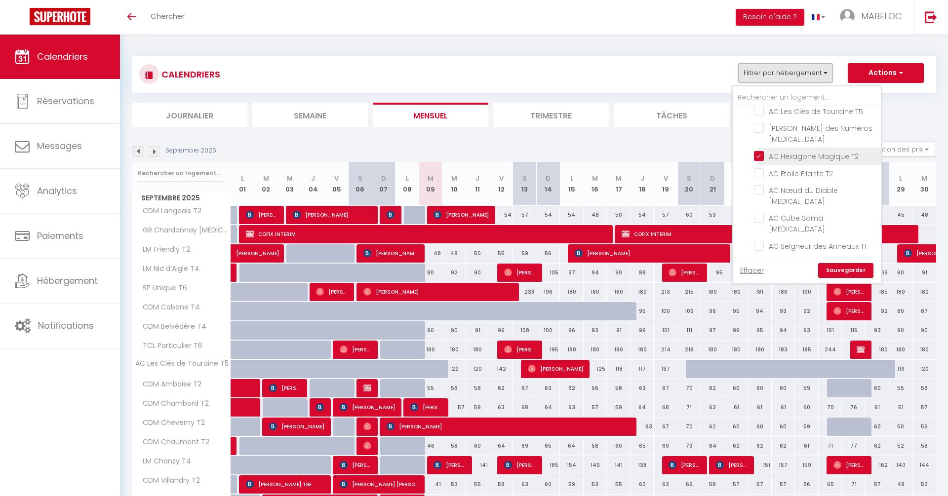
checkbox input "false"
click at [864, 267] on link "Sauvegarder" at bounding box center [845, 270] width 55 height 15
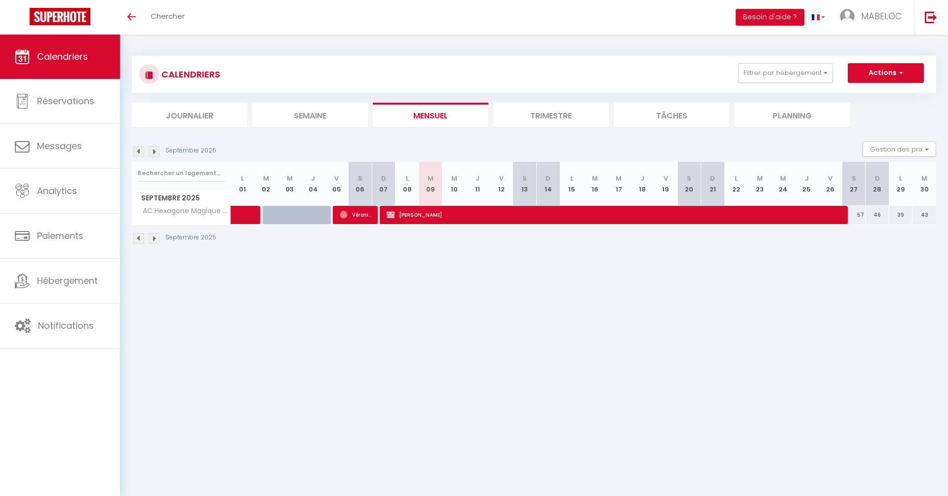
click at [138, 240] on img at bounding box center [138, 238] width 11 height 11
select select "0"
select select "21996"
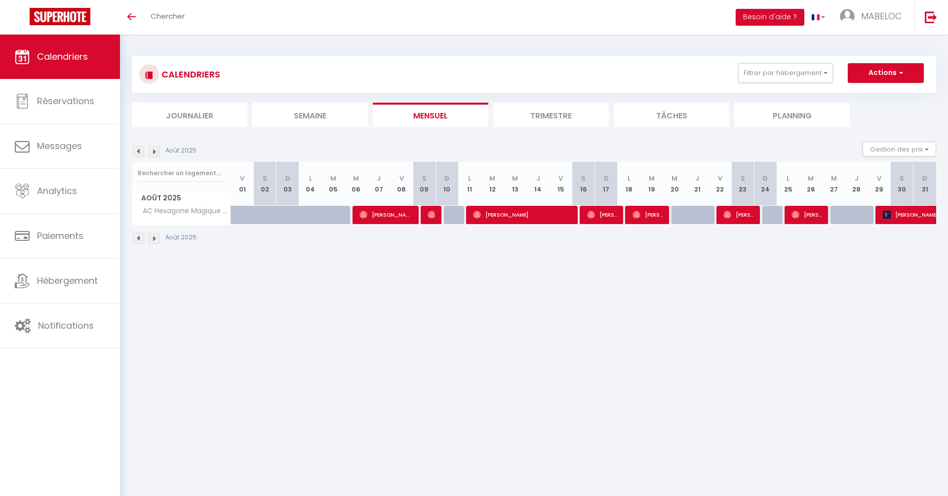
click at [927, 220] on span "YASUHIRO YAMAGUCHI" at bounding box center [928, 214] width 91 height 19
select select "KO"
select select "19860"
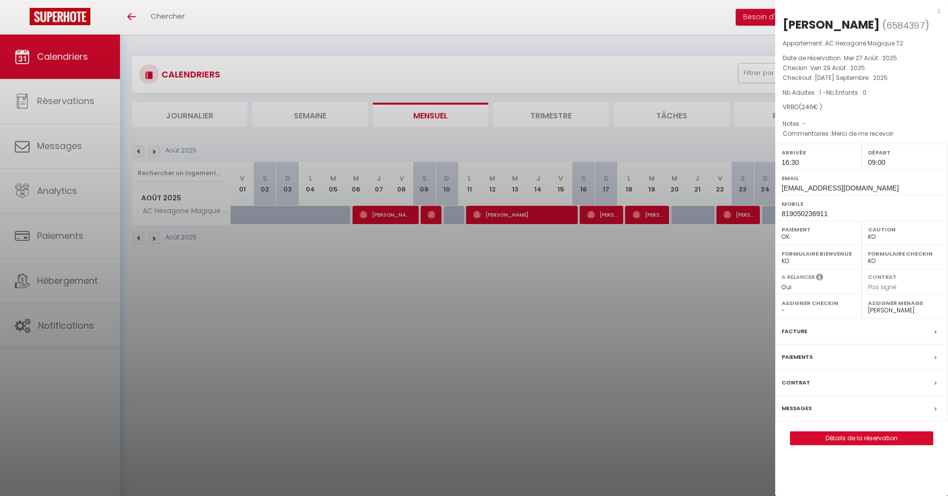
click at [751, 258] on div at bounding box center [474, 248] width 948 height 496
